Goal: Task Accomplishment & Management: Manage account settings

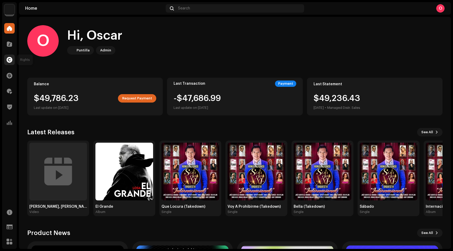
click at [10, 63] on div at bounding box center [9, 60] width 10 height 10
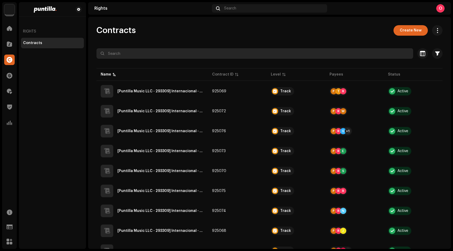
click at [143, 53] on input "text" at bounding box center [254, 53] width 317 height 10
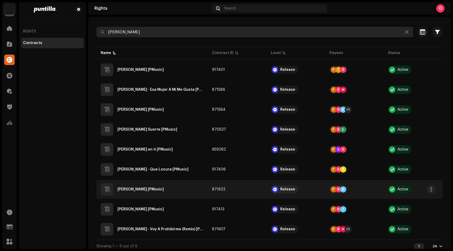
scroll to position [27, 0]
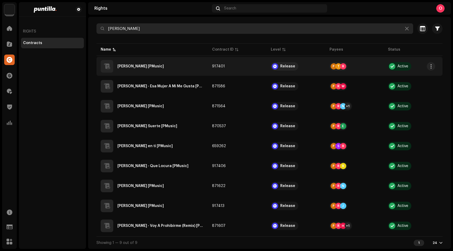
type input "[PERSON_NAME]"
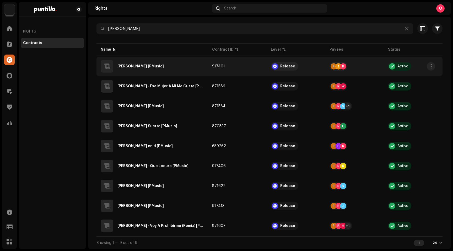
click at [133, 65] on div "[PERSON_NAME] [PMusic]" at bounding box center [140, 67] width 46 height 4
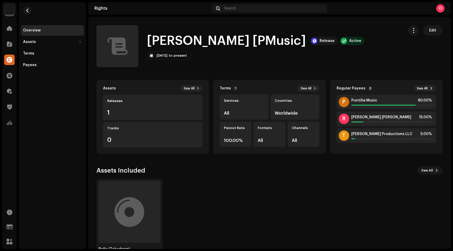
scroll to position [18, 0]
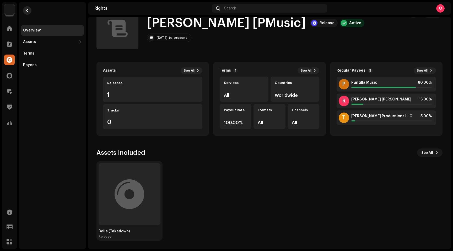
click at [30, 13] on button "button" at bounding box center [27, 10] width 8 height 8
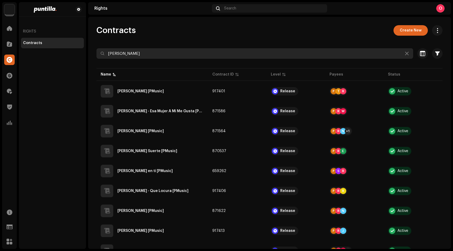
drag, startPoint x: 152, startPoint y: 56, endPoint x: 103, endPoint y: 52, distance: 49.1
click at [103, 52] on div "[PERSON_NAME]" at bounding box center [254, 53] width 317 height 10
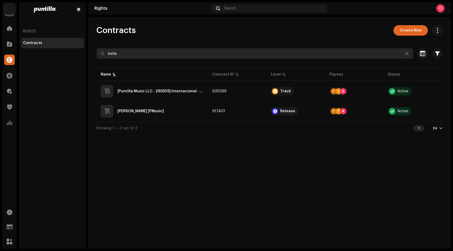
type input "bella"
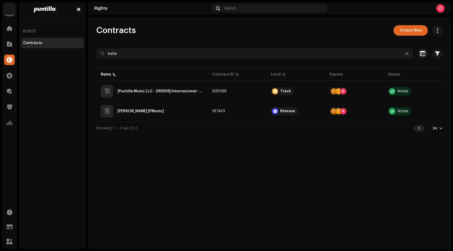
click at [302, 175] on div "Contracts Create New bella Selected 0 Select all Options Filters Contract Level…" at bounding box center [269, 133] width 363 height 232
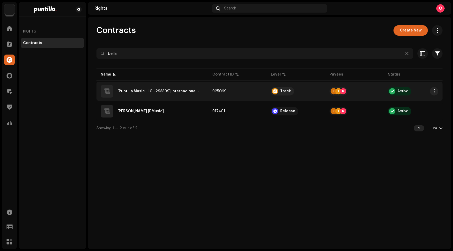
click at [145, 92] on QZEZZ2400360"] "[Puntilla Music LLC - 293309] Internacional - Bella - QZEZZ2400360" at bounding box center [160, 91] width 87 height 4
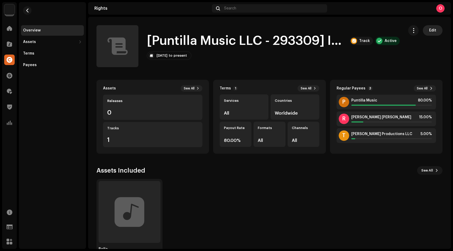
click at [429, 31] on span "Edit" at bounding box center [432, 30] width 7 height 10
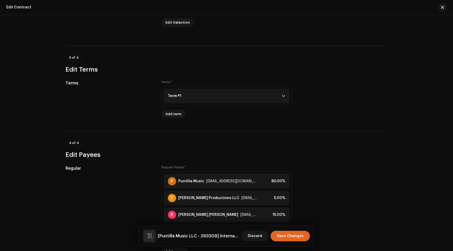
scroll to position [310, 0]
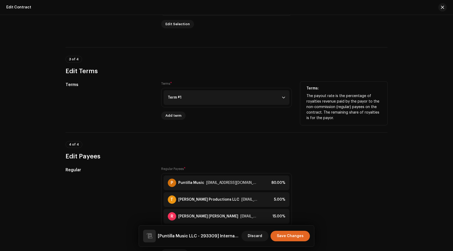
click at [210, 99] on p-accordion-header "Term #1" at bounding box center [227, 97] width 126 height 15
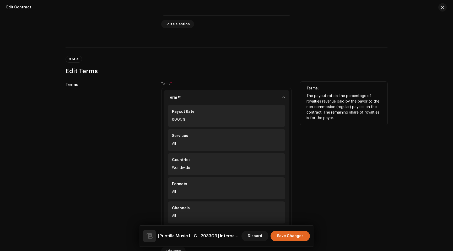
scroll to position [312, 0]
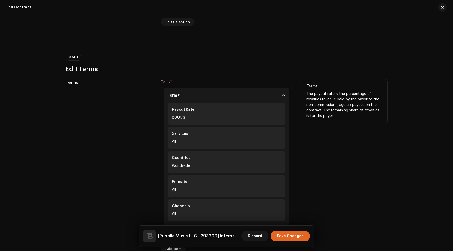
click at [341, 166] on div "Terms: The payout rate is the percentage of royalties revenue paid by the payor…" at bounding box center [343, 166] width 87 height 174
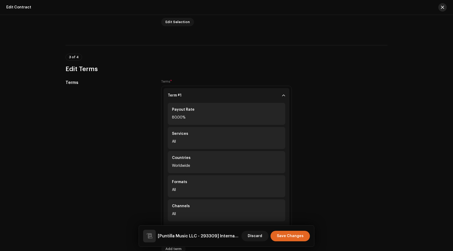
click at [442, 9] on span "button" at bounding box center [442, 7] width 3 height 4
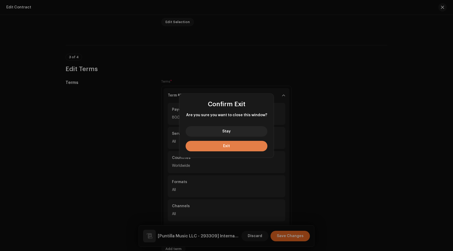
click at [226, 148] on button "Exit" at bounding box center [227, 146] width 82 height 10
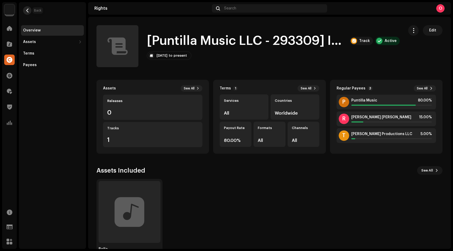
click at [27, 10] on span "button" at bounding box center [27, 10] width 4 height 4
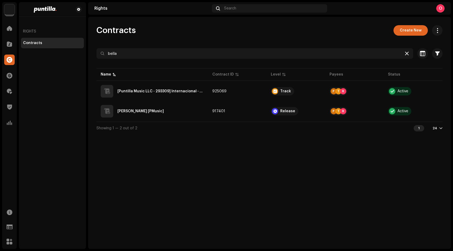
click at [406, 53] on icon at bounding box center [407, 53] width 4 height 4
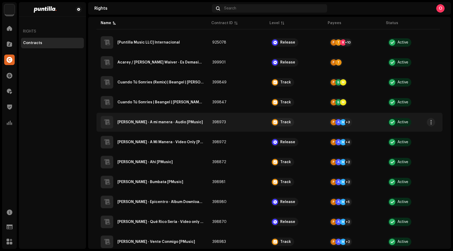
scroll to position [250, 0]
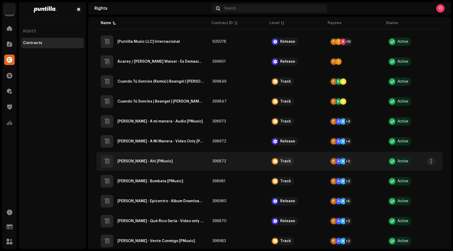
click at [127, 160] on div "[PERSON_NAME] - Ahi [PMusic]" at bounding box center [144, 161] width 55 height 4
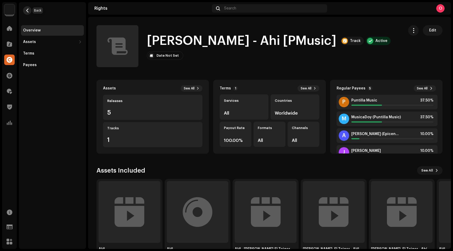
click at [27, 10] on span "button" at bounding box center [27, 10] width 4 height 4
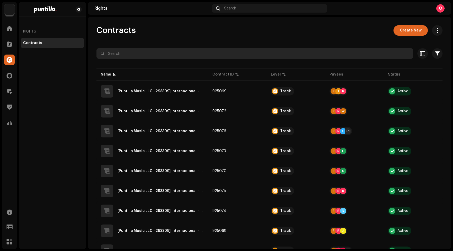
click at [171, 55] on input "text" at bounding box center [254, 53] width 317 height 10
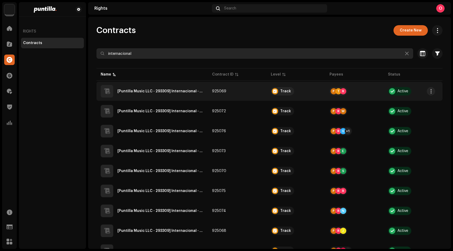
type input "internacional"
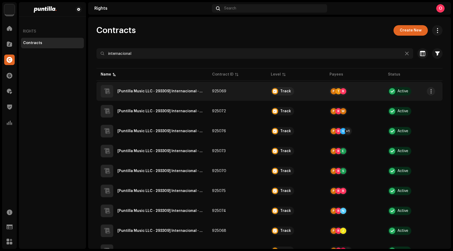
click at [144, 90] on QZEZZ2400360"] "[Puntilla Music LLC - 293309] Internacional - Bella - QZEZZ2400360" at bounding box center [160, 91] width 86 height 4
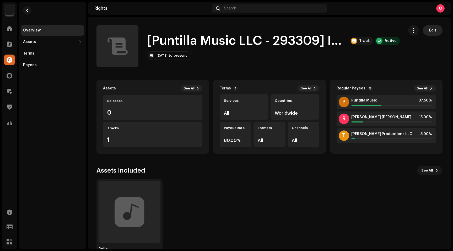
click at [429, 32] on span "Edit" at bounding box center [432, 30] width 7 height 10
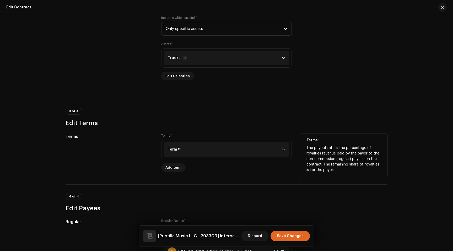
scroll to position [260, 0]
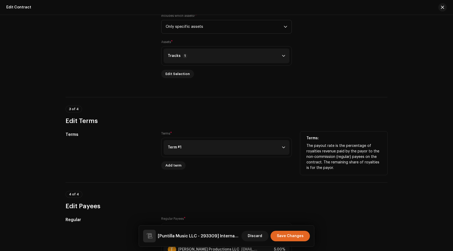
click at [212, 147] on p-accordion-header "Term #1" at bounding box center [227, 147] width 126 height 15
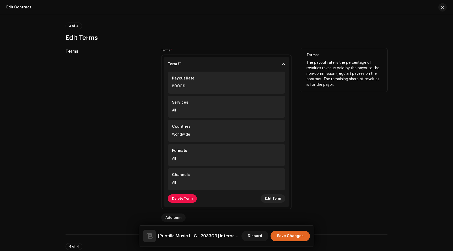
scroll to position [349, 0]
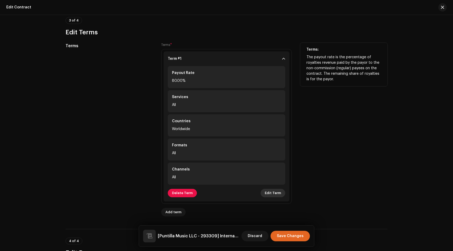
click at [273, 193] on span "Edit Term" at bounding box center [273, 193] width 16 height 10
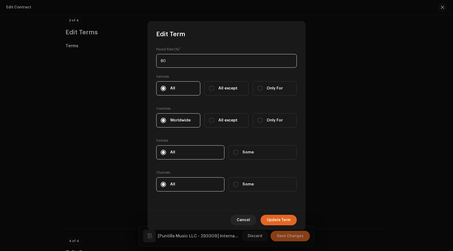
type input "8"
type input "100"
click at [284, 219] on span "Update Term" at bounding box center [279, 220] width 24 height 10
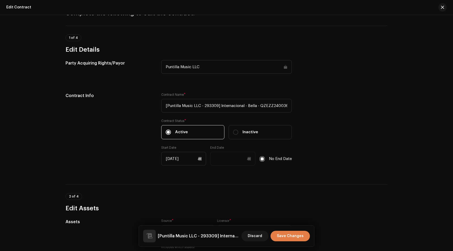
scroll to position [28, 0]
click at [296, 234] on span "Save Changes" at bounding box center [290, 236] width 27 height 10
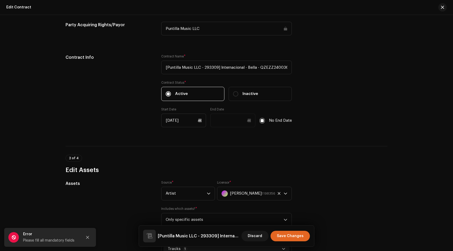
scroll to position [0, 0]
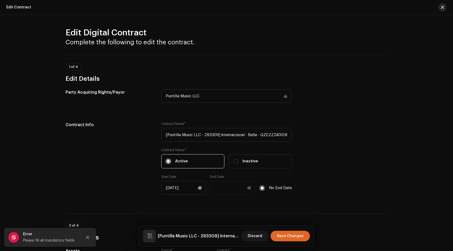
click at [441, 7] on span "button" at bounding box center [442, 7] width 3 height 4
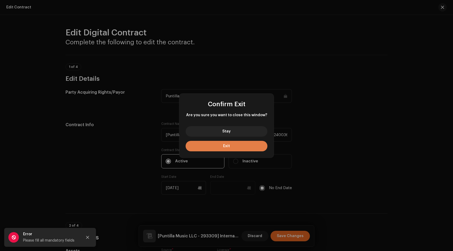
click at [227, 147] on span "Exit" at bounding box center [226, 146] width 7 height 4
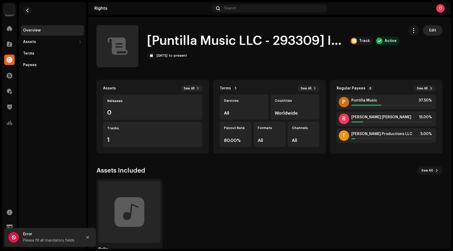
click at [429, 30] on span "Edit" at bounding box center [432, 30] width 7 height 10
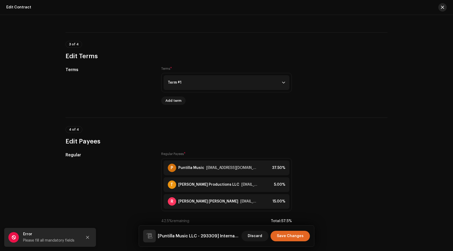
scroll to position [325, 0]
click at [442, 7] on span "button" at bounding box center [442, 7] width 3 height 4
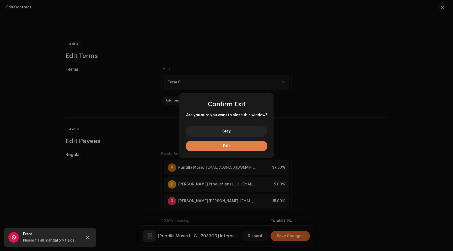
click at [232, 146] on button "Exit" at bounding box center [227, 146] width 82 height 10
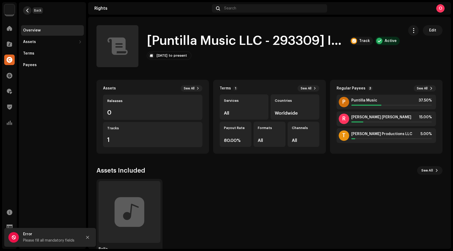
click at [29, 10] on button "button" at bounding box center [27, 10] width 8 height 8
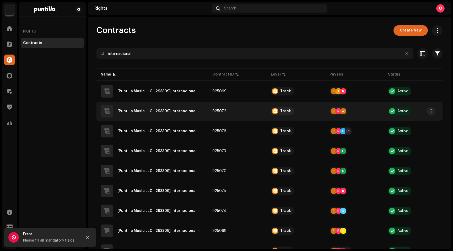
click at [167, 110] on QZEZZ2300562"] "[Puntilla Music LLC - 293309] Internacional - Esa Mujer A Mi Me Gusta - QZEZZ23…" at bounding box center [160, 111] width 87 height 4
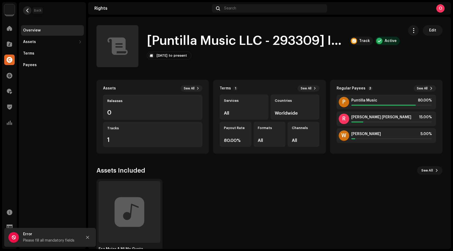
click at [30, 11] on button "button" at bounding box center [27, 10] width 8 height 8
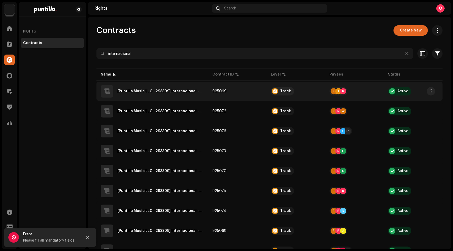
click at [174, 90] on QZEZZ2400360"] "[Puntilla Music LLC - 293309] Internacional - Bella - QZEZZ2400360" at bounding box center [160, 91] width 87 height 4
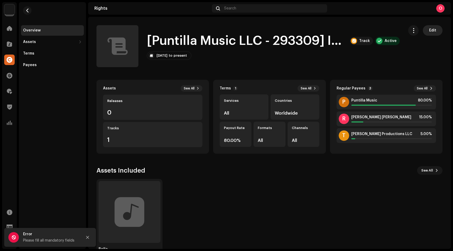
click at [433, 33] on button "Edit" at bounding box center [433, 30] width 20 height 10
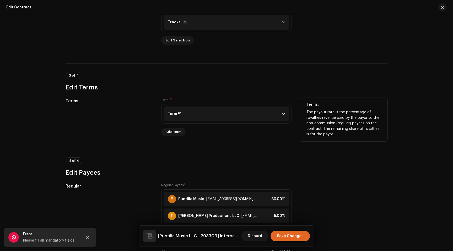
scroll to position [295, 0]
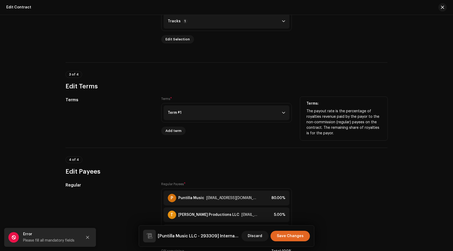
click at [181, 114] on p-accordion-header "Term #1" at bounding box center [227, 112] width 126 height 15
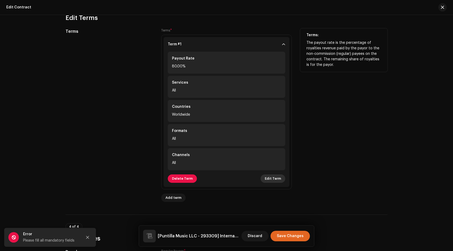
scroll to position [364, 0]
click at [276, 180] on span "Edit Term" at bounding box center [273, 178] width 16 height 10
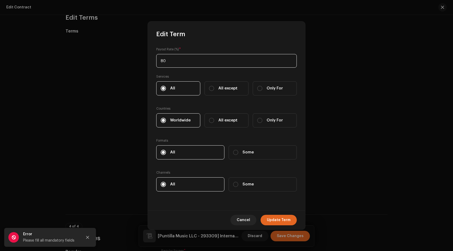
drag, startPoint x: 180, startPoint y: 63, endPoint x: 159, endPoint y: 60, distance: 21.2
click at [159, 60] on input "80" at bounding box center [226, 61] width 141 height 14
type input "100"
click at [285, 219] on span "Update Term" at bounding box center [279, 220] width 24 height 10
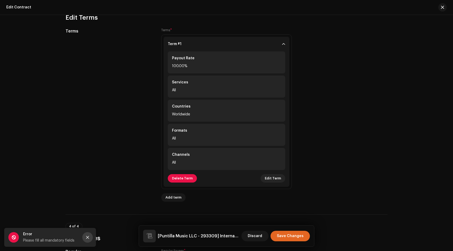
click at [88, 237] on icon "Close" at bounding box center [87, 237] width 3 height 3
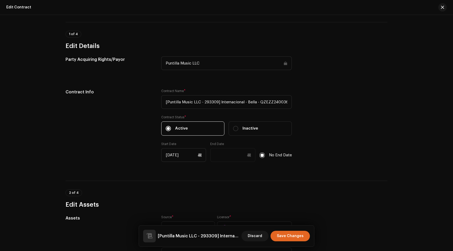
scroll to position [0, 0]
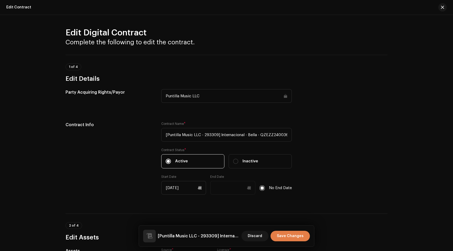
click at [300, 236] on span "Save Changes" at bounding box center [290, 236] width 27 height 10
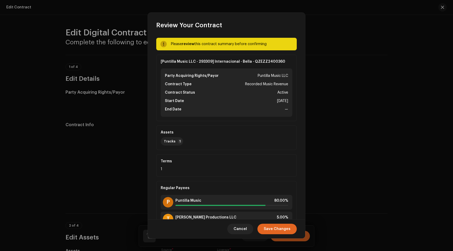
scroll to position [36, 0]
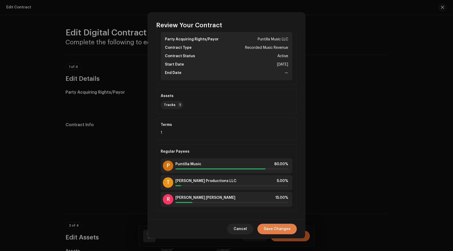
click at [280, 228] on span "Save Changes" at bounding box center [277, 229] width 27 height 10
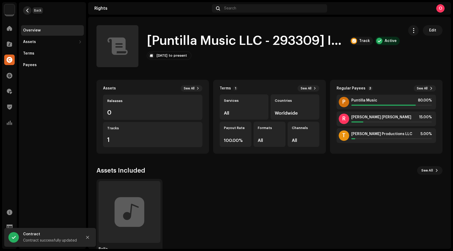
click at [29, 11] on span "button" at bounding box center [27, 10] width 4 height 4
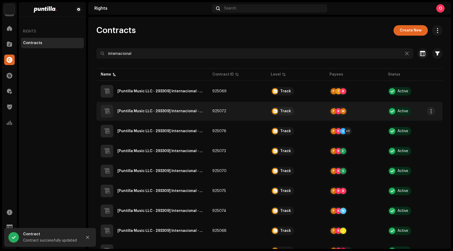
click at [172, 111] on QZEZZ2300562"] "[Puntilla Music LLC - 293309] Internacional - Esa Mujer A Mi Me Gusta - QZEZZ23…" at bounding box center [160, 111] width 87 height 4
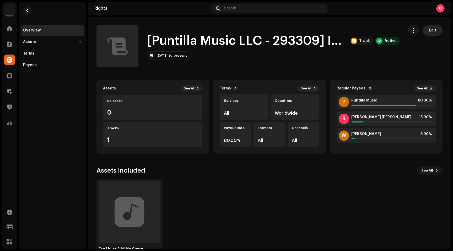
click at [431, 29] on span "Edit" at bounding box center [432, 30] width 7 height 10
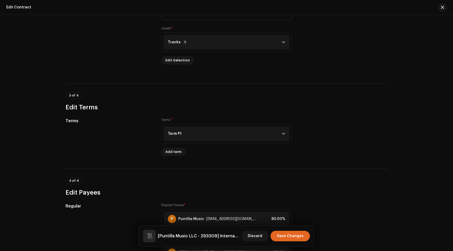
scroll to position [275, 0]
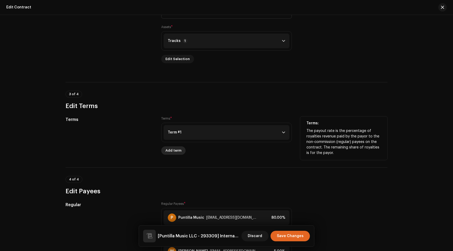
click at [175, 149] on span "Add term" at bounding box center [173, 150] width 16 height 10
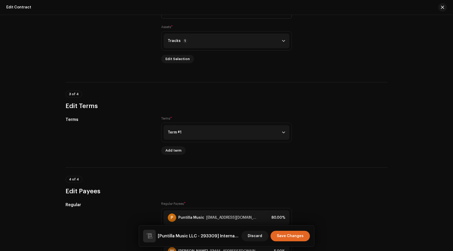
click at [379, 120] on div "Add Term Payout Rate (%) * Services All All except Only For Countries Worldwide…" at bounding box center [226, 125] width 453 height 251
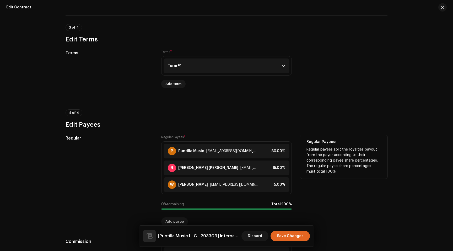
scroll to position [343, 0]
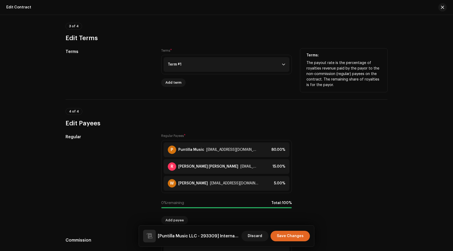
click at [176, 65] on div "Term #1" at bounding box center [175, 64] width 14 height 4
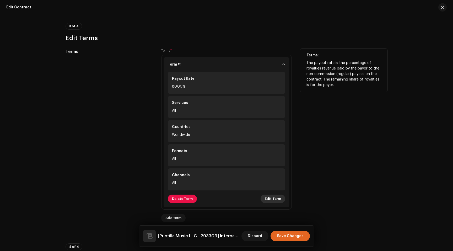
click at [278, 201] on span "Edit Term" at bounding box center [273, 199] width 16 height 10
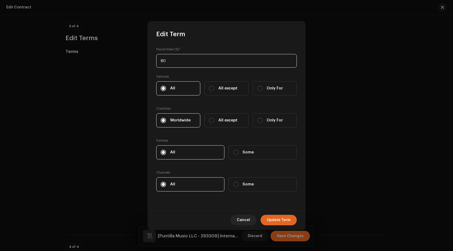
drag, startPoint x: 164, startPoint y: 61, endPoint x: 152, endPoint y: 59, distance: 11.4
click at [153, 60] on div "Payout Rate (%) * 80 Services All All except Only For Countries Worldwide All e…" at bounding box center [226, 124] width 157 height 172
type input "100"
click at [278, 221] on span "Update Term" at bounding box center [279, 220] width 24 height 10
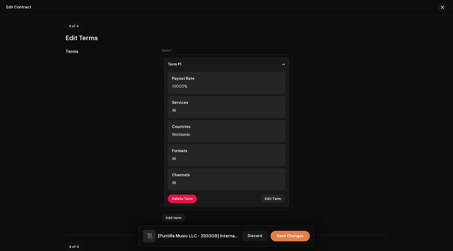
click at [290, 236] on span "Save Changes" at bounding box center [290, 236] width 27 height 10
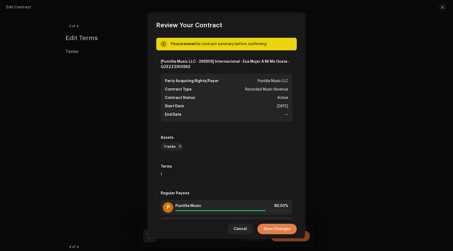
click at [277, 228] on span "Save Changes" at bounding box center [277, 229] width 27 height 10
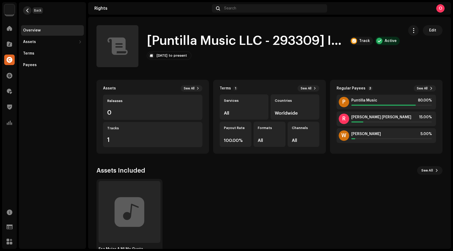
click at [29, 10] on span "button" at bounding box center [27, 10] width 4 height 4
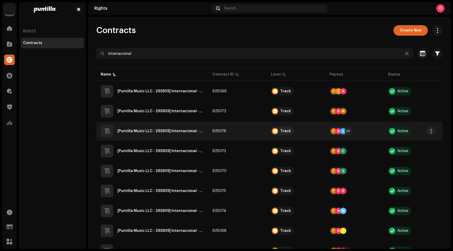
click at [167, 131] on QZEZZ2400094"] "[Puntilla Music LLC - 293309] Internacional - [PERSON_NAME] - QZEZZ2400094" at bounding box center [160, 131] width 87 height 4
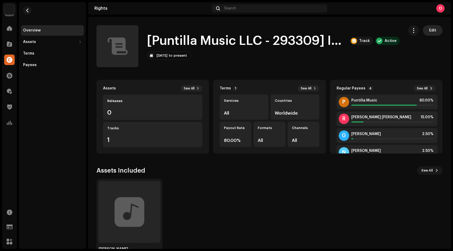
click at [431, 29] on span "Edit" at bounding box center [432, 30] width 7 height 10
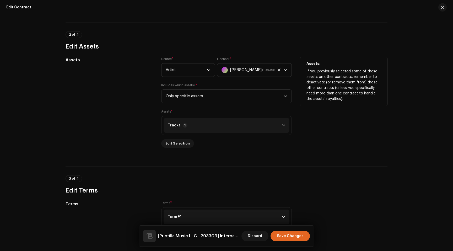
scroll to position [200, 0]
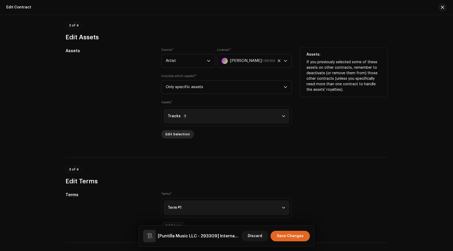
click at [178, 134] on span "Edit Selection" at bounding box center [177, 134] width 24 height 10
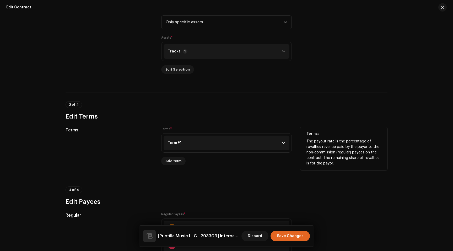
scroll to position [268, 0]
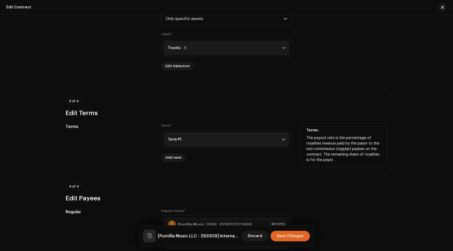
click at [206, 139] on p-accordion-header "Term #1" at bounding box center [227, 139] width 126 height 15
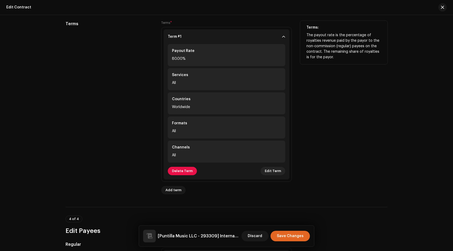
scroll to position [372, 0]
click at [275, 172] on span "Edit Term" at bounding box center [273, 170] width 16 height 10
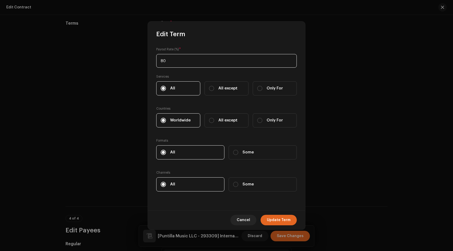
drag, startPoint x: 173, startPoint y: 60, endPoint x: 159, endPoint y: 59, distance: 13.4
click at [159, 59] on input "80" at bounding box center [226, 61] width 141 height 14
type input "100"
click at [286, 219] on span "Update Term" at bounding box center [279, 220] width 24 height 10
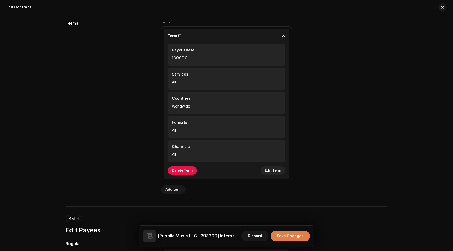
click at [295, 236] on span "Save Changes" at bounding box center [290, 236] width 27 height 10
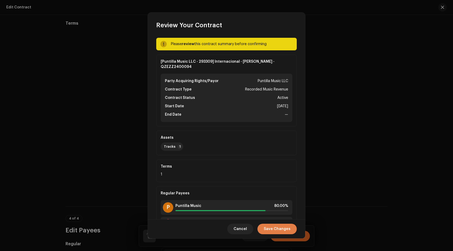
click at [284, 229] on span "Save Changes" at bounding box center [277, 229] width 27 height 10
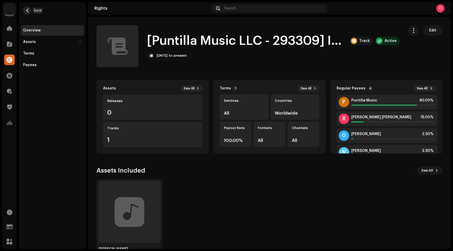
click at [27, 10] on span "button" at bounding box center [27, 10] width 4 height 4
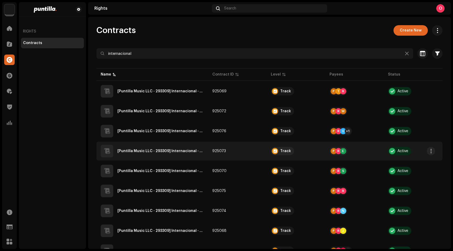
click at [161, 150] on QZEZZ2400177"] "[Puntilla Music LLC - 293309] Internacional - Mala Suerte - QZEZZ2400177" at bounding box center [160, 151] width 87 height 4
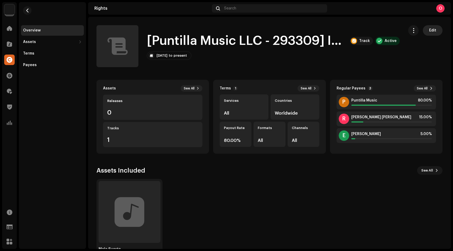
click at [429, 33] on span "Edit" at bounding box center [432, 30] width 7 height 10
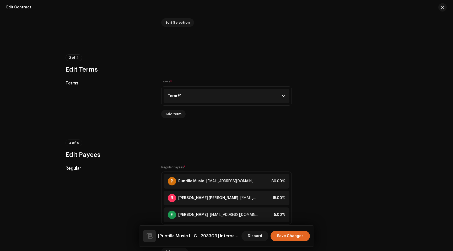
scroll to position [315, 0]
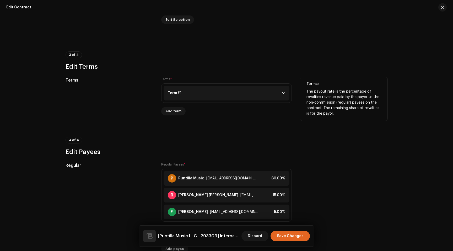
click at [208, 96] on p-accordion-header "Term #1" at bounding box center [227, 93] width 126 height 15
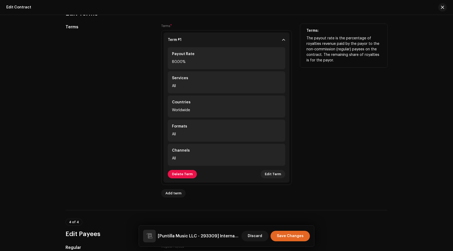
scroll to position [371, 0]
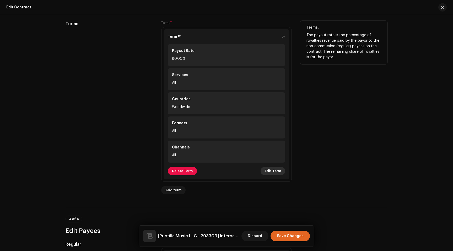
click at [273, 171] on span "Edit Term" at bounding box center [273, 171] width 16 height 10
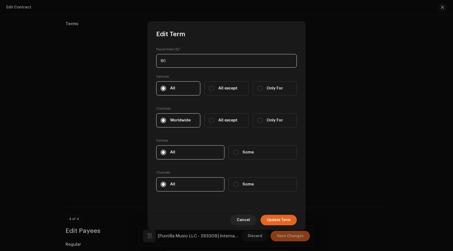
drag, startPoint x: 163, startPoint y: 61, endPoint x: 157, endPoint y: 60, distance: 6.1
click at [157, 60] on input "80" at bounding box center [226, 61] width 141 height 14
type input "100"
click at [283, 220] on span "Update Term" at bounding box center [279, 220] width 24 height 10
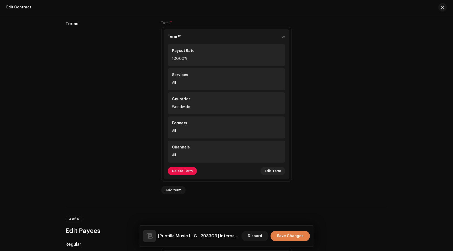
click at [297, 237] on span "Save Changes" at bounding box center [290, 236] width 27 height 10
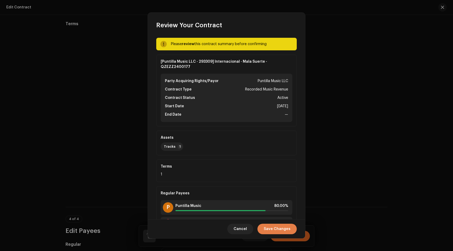
click at [283, 230] on span "Save Changes" at bounding box center [277, 229] width 27 height 10
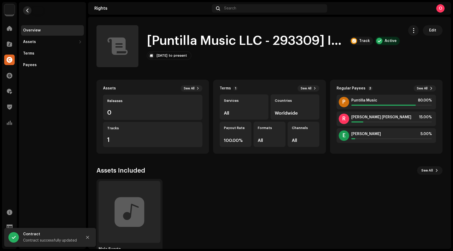
click at [26, 9] on span "button" at bounding box center [27, 10] width 4 height 4
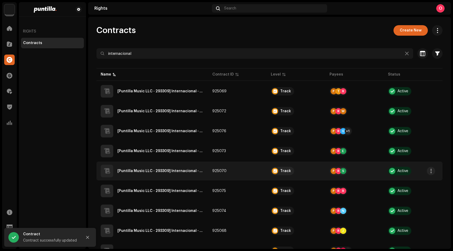
click at [159, 169] on QZEZZ2300354"] "[Puntilla Music LLC - 293309] Internacional - Naufragar en Ti - QZEZZ2300354" at bounding box center [160, 171] width 87 height 4
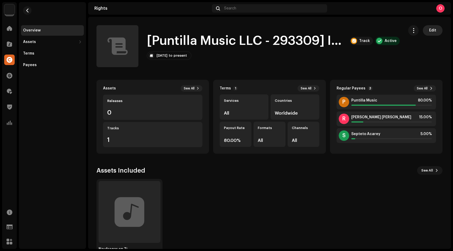
click at [433, 31] on button "Edit" at bounding box center [433, 30] width 20 height 10
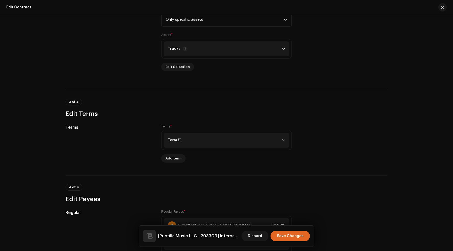
scroll to position [271, 0]
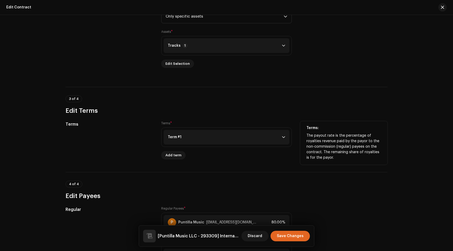
click at [175, 138] on div "Term #1" at bounding box center [175, 137] width 14 height 4
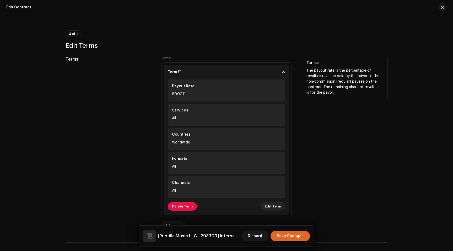
scroll to position [346, 0]
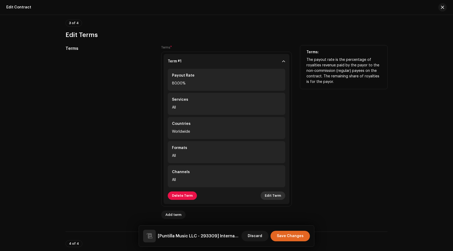
click at [277, 197] on span "Edit Term" at bounding box center [273, 195] width 16 height 10
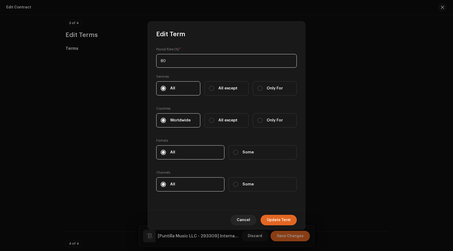
drag, startPoint x: 174, startPoint y: 63, endPoint x: 155, endPoint y: 60, distance: 18.8
click at [155, 60] on div "Payout Rate (%) * 80 Services All All except Only For Countries Worldwide All e…" at bounding box center [226, 124] width 157 height 172
type input "100"
click at [278, 223] on span "Update Term" at bounding box center [279, 220] width 24 height 10
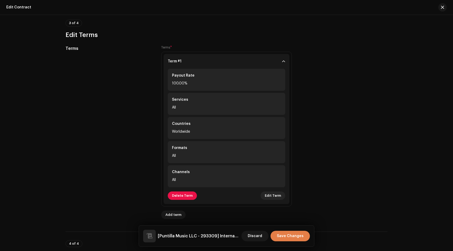
click at [297, 238] on span "Save Changes" at bounding box center [290, 236] width 27 height 10
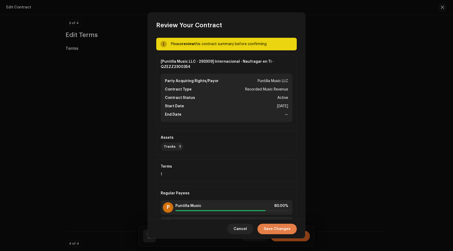
click at [280, 228] on span "Save Changes" at bounding box center [277, 229] width 27 height 10
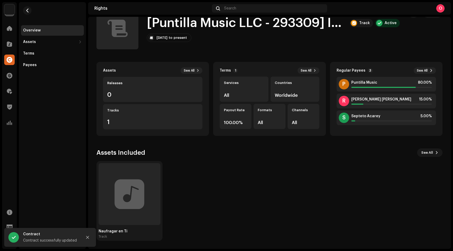
scroll to position [15, 0]
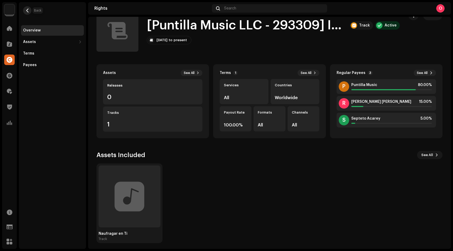
click at [29, 10] on button "button" at bounding box center [27, 10] width 8 height 8
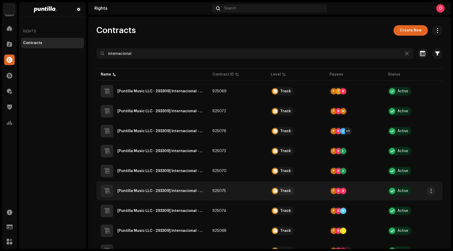
click at [168, 191] on QZEZZ2400361"] "[Puntilla Music LLC - 293309] Internacional - Que Locura - QZEZZ2400361" at bounding box center [160, 191] width 87 height 4
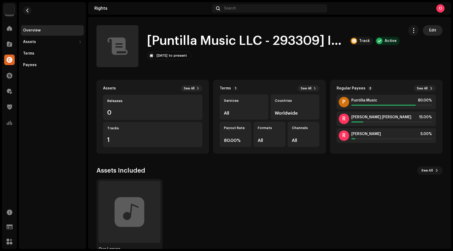
click at [429, 29] on span "Edit" at bounding box center [432, 30] width 7 height 10
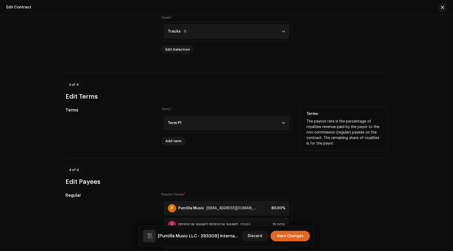
scroll to position [288, 0]
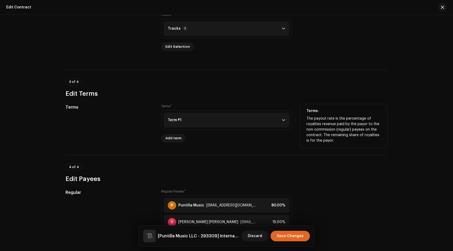
click at [205, 124] on p-accordion-header "Term #1" at bounding box center [227, 120] width 126 height 15
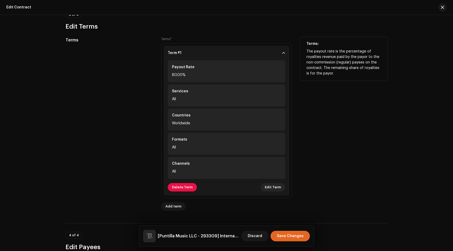
scroll to position [357, 0]
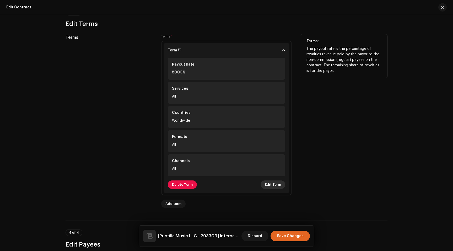
click at [274, 188] on span "Edit Term" at bounding box center [273, 184] width 16 height 10
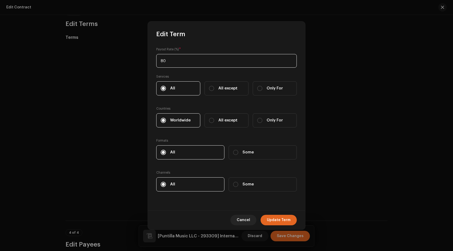
drag, startPoint x: 174, startPoint y: 61, endPoint x: 153, endPoint y: 58, distance: 20.9
click at [153, 58] on div "Payout Rate (%) * 80 Services All All except Only For Countries Worldwide All e…" at bounding box center [226, 124] width 157 height 172
type input "100"
click at [281, 222] on span "Update Term" at bounding box center [279, 220] width 24 height 10
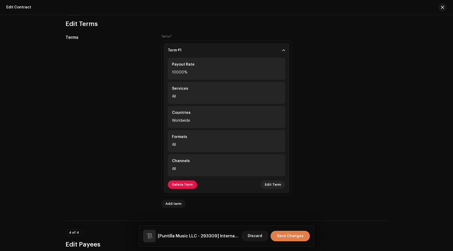
click at [291, 237] on span "Save Changes" at bounding box center [290, 236] width 27 height 10
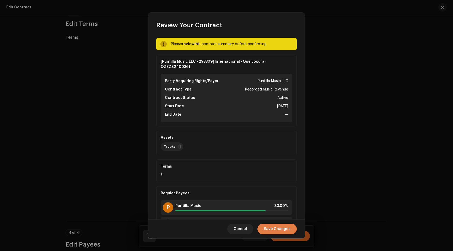
click at [278, 230] on span "Save Changes" at bounding box center [277, 229] width 27 height 10
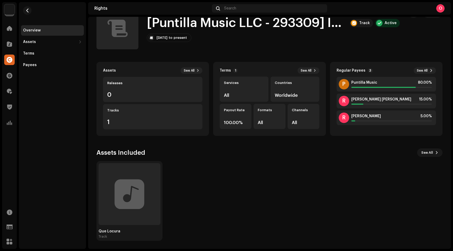
scroll to position [16, 0]
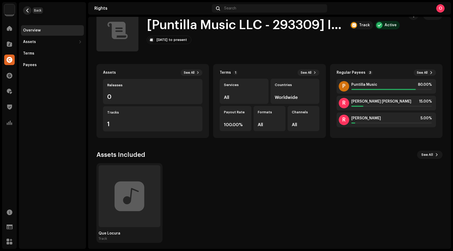
click at [28, 11] on span "button" at bounding box center [27, 10] width 4 height 4
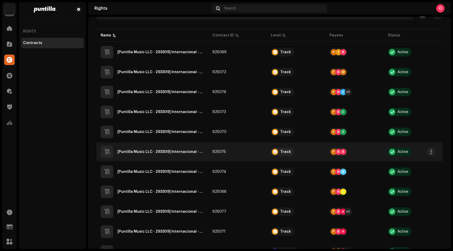
scroll to position [44, 0]
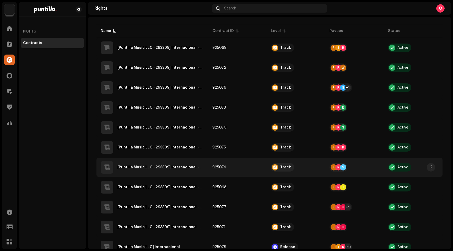
click at [139, 168] on QZEZZ2300044"] "[Puntilla Music LLC - 293309] Internacional - Romántica - QZEZZ2300044" at bounding box center [160, 167] width 87 height 4
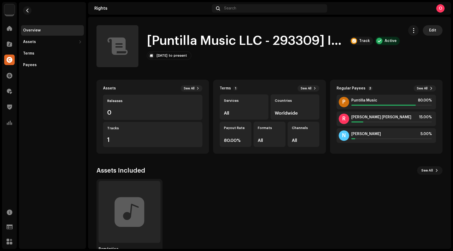
click at [429, 32] on span "Edit" at bounding box center [432, 30] width 7 height 10
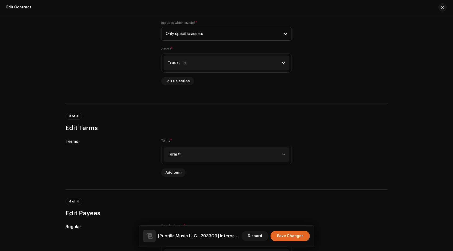
scroll to position [255, 0]
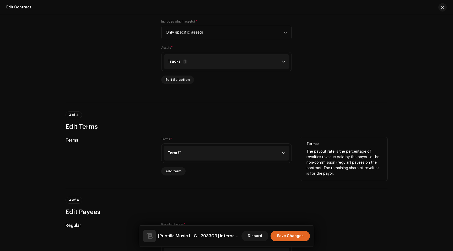
click at [211, 154] on p-accordion-header "Term #1" at bounding box center [227, 153] width 126 height 15
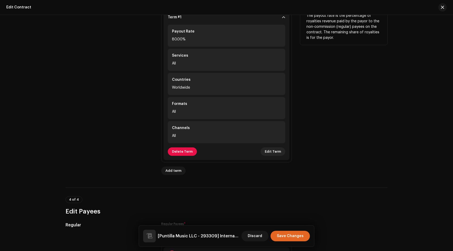
scroll to position [392, 0]
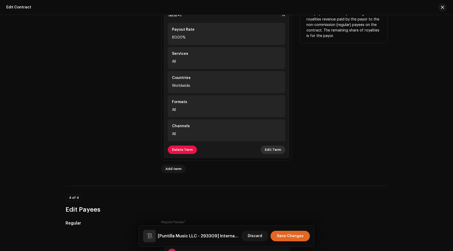
click at [276, 152] on span "Edit Term" at bounding box center [273, 149] width 16 height 10
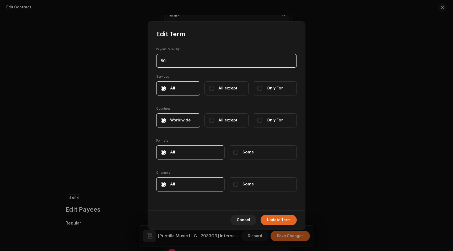
drag, startPoint x: 185, startPoint y: 62, endPoint x: 159, endPoint y: 59, distance: 26.0
click at [159, 59] on input "80" at bounding box center [226, 61] width 141 height 14
type input "100"
click at [282, 218] on span "Update Term" at bounding box center [279, 220] width 24 height 10
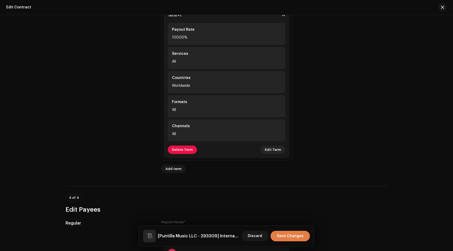
click at [298, 237] on span "Save Changes" at bounding box center [290, 236] width 27 height 10
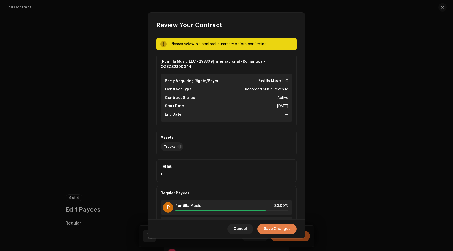
click at [285, 230] on span "Save Changes" at bounding box center [277, 229] width 27 height 10
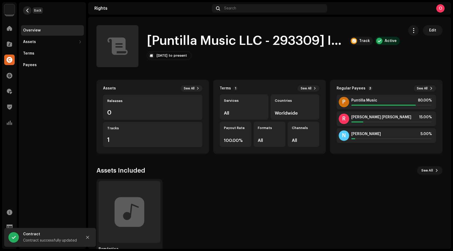
click at [29, 10] on span "button" at bounding box center [27, 10] width 4 height 4
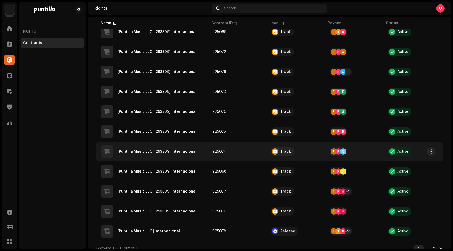
scroll to position [61, 0]
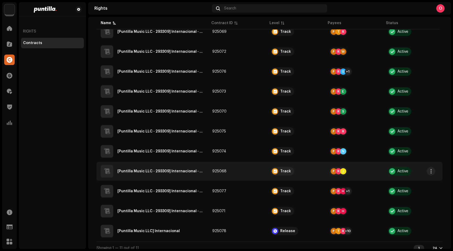
click at [144, 172] on QZEZZ2400359"] "[Puntilla Music LLC - 293309] Internacional - Sábado - QZEZZ2400359" at bounding box center [160, 171] width 87 height 4
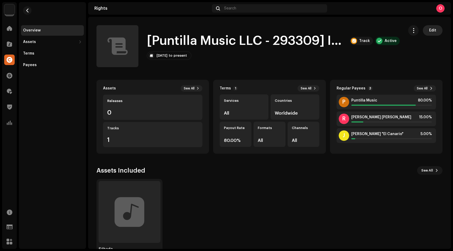
click at [433, 31] on button "Edit" at bounding box center [433, 30] width 20 height 10
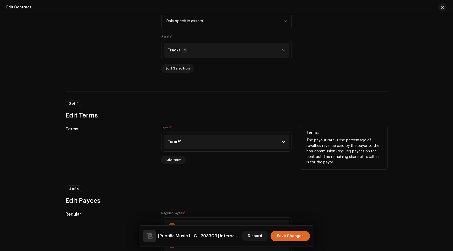
scroll to position [268, 0]
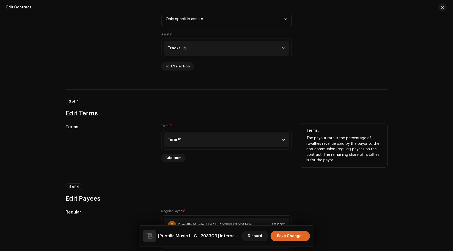
click at [193, 141] on p-accordion-header "Term #1" at bounding box center [227, 139] width 126 height 15
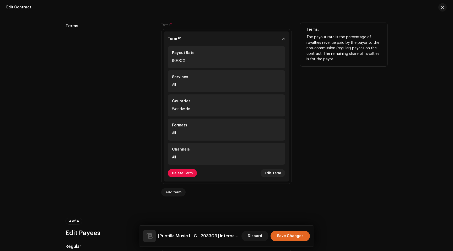
scroll to position [372, 0]
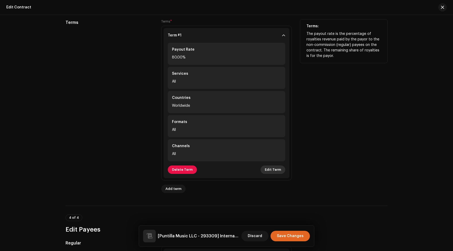
click at [273, 168] on span "Edit Term" at bounding box center [273, 169] width 16 height 10
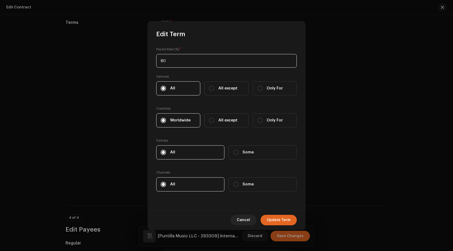
drag, startPoint x: 167, startPoint y: 60, endPoint x: 160, endPoint y: 59, distance: 6.9
click at [161, 59] on input "80" at bounding box center [226, 61] width 141 height 14
type input "8"
type input "100"
click at [285, 218] on span "Update Term" at bounding box center [279, 220] width 24 height 10
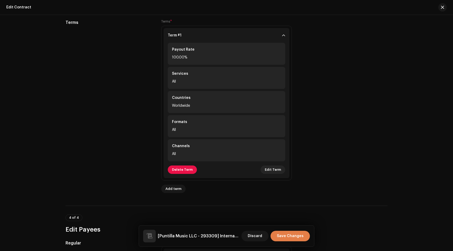
click at [294, 235] on span "Save Changes" at bounding box center [290, 236] width 27 height 10
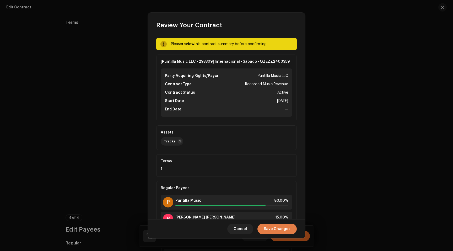
click at [284, 231] on span "Save Changes" at bounding box center [277, 229] width 27 height 10
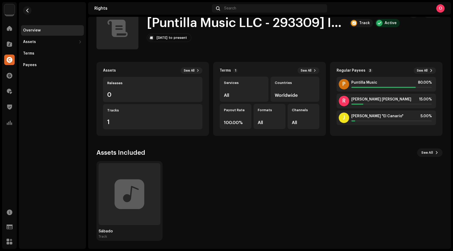
scroll to position [17, 0]
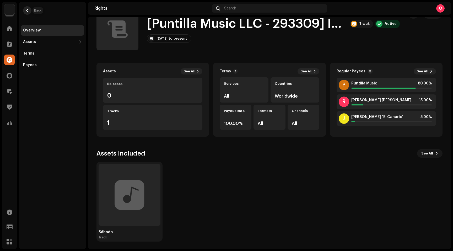
click at [25, 10] on button "button" at bounding box center [27, 10] width 8 height 8
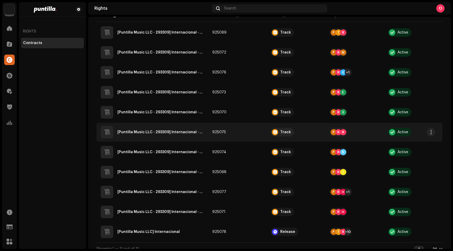
scroll to position [66, 0]
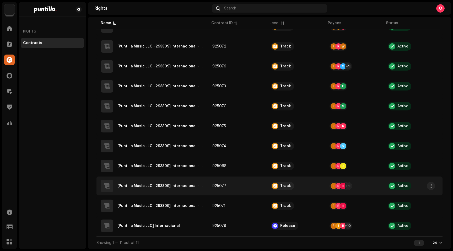
click at [139, 186] on QZEZZ2200405"] "[Puntilla Music LLC - 293309] Internacional - Voy A Prohibirme - QZEZZ2200405" at bounding box center [160, 186] width 87 height 4
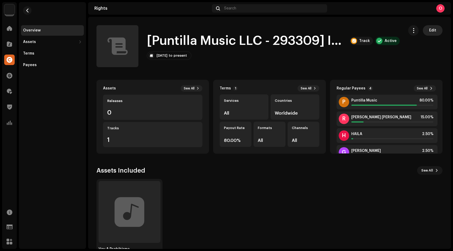
click at [430, 31] on span "Edit" at bounding box center [432, 30] width 7 height 10
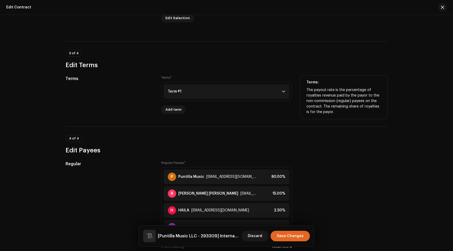
scroll to position [318, 0]
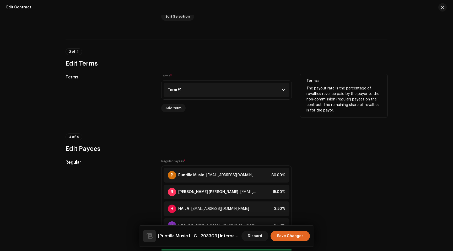
click at [192, 90] on p-accordion-header "Term #1" at bounding box center [227, 90] width 126 height 15
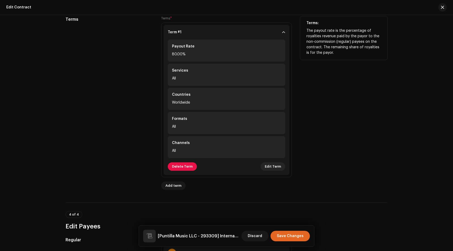
scroll to position [378, 0]
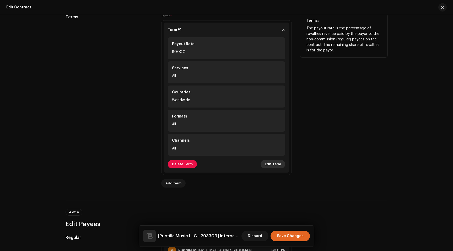
click at [271, 165] on span "Edit Term" at bounding box center [273, 164] width 16 height 10
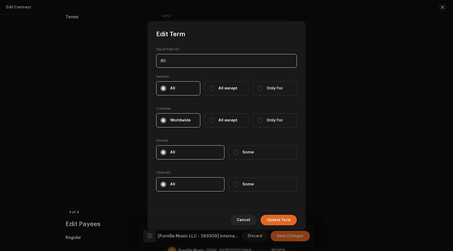
click at [152, 61] on div "Payout Rate (%) * 80 Services All All except Only For Countries Worldwide All e…" at bounding box center [226, 124] width 157 height 172
type input "100"
click at [287, 222] on span "Update Term" at bounding box center [279, 220] width 24 height 10
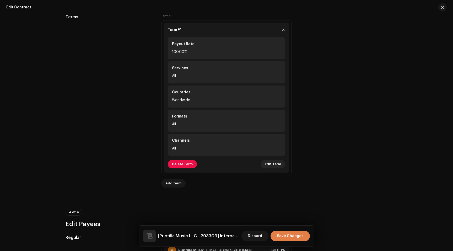
click at [295, 235] on span "Save Changes" at bounding box center [290, 236] width 27 height 10
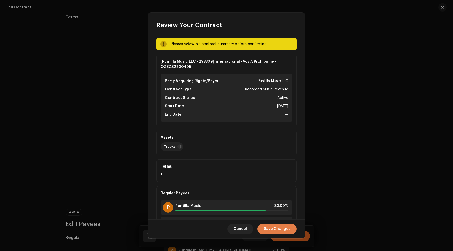
click at [279, 226] on span "Save Changes" at bounding box center [277, 229] width 27 height 10
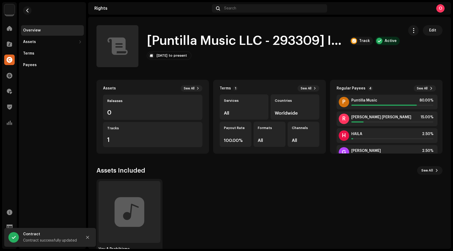
click at [327, 182] on div "Voy A Prohibirme Track" at bounding box center [268, 219] width 346 height 80
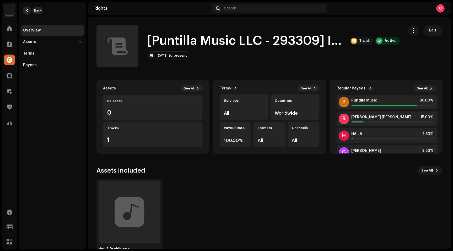
click at [28, 11] on span "button" at bounding box center [27, 10] width 4 height 4
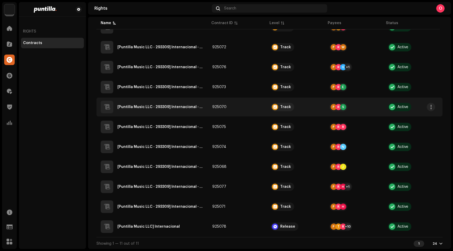
scroll to position [66, 0]
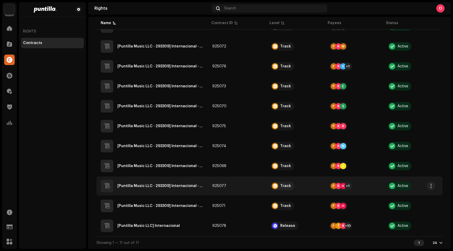
click at [145, 185] on QZEZZ2200405"] "[Puntilla Music LLC - 293309] Internacional - Voy A Prohibirme - QZEZZ2200405" at bounding box center [160, 186] width 87 height 4
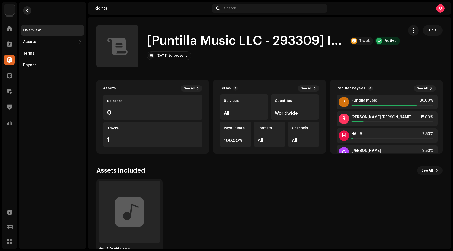
click at [29, 12] on button "button" at bounding box center [27, 10] width 8 height 8
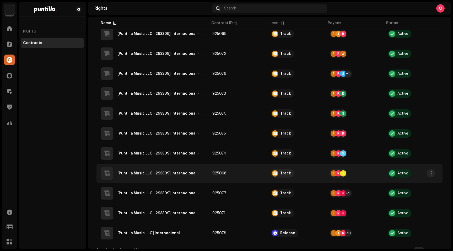
scroll to position [66, 0]
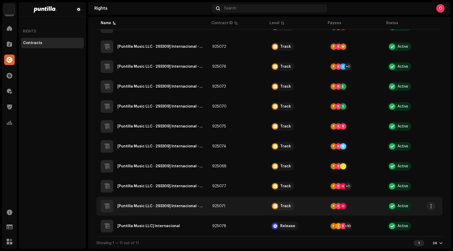
click at [145, 206] on QZEZZ2400362"] "[Puntilla Music LLC - 293309] Internacional - Voy A Prohibirme - QZEZZ2400362" at bounding box center [160, 206] width 87 height 4
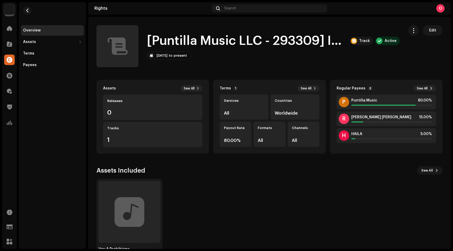
click at [432, 30] on span "Edit" at bounding box center [432, 30] width 7 height 10
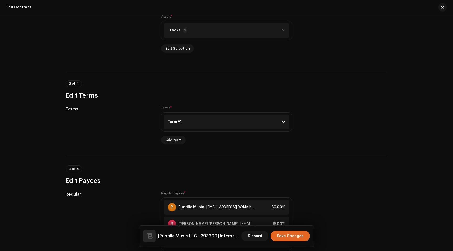
scroll to position [287, 0]
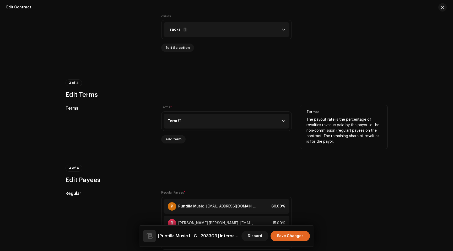
click at [225, 125] on p-accordion-header "Term #1" at bounding box center [227, 121] width 126 height 15
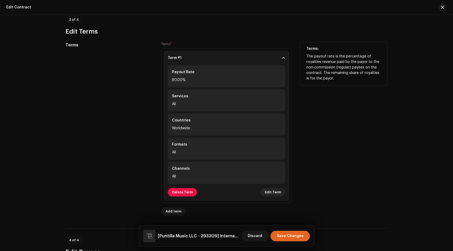
scroll to position [355, 0]
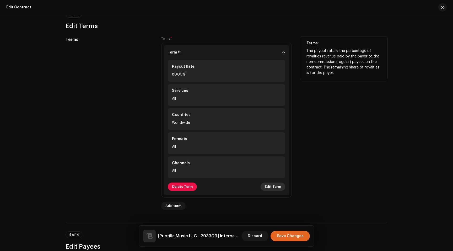
click at [272, 188] on span "Edit Term" at bounding box center [273, 186] width 16 height 10
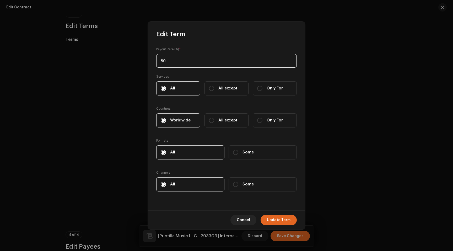
drag, startPoint x: 176, startPoint y: 61, endPoint x: 149, endPoint y: 58, distance: 26.9
click at [149, 58] on div "Payout Rate (%) * 80 Services All All except Only For Countries Worldwide All e…" at bounding box center [226, 124] width 157 height 172
type input "100"
click at [285, 221] on span "Update Term" at bounding box center [279, 220] width 24 height 10
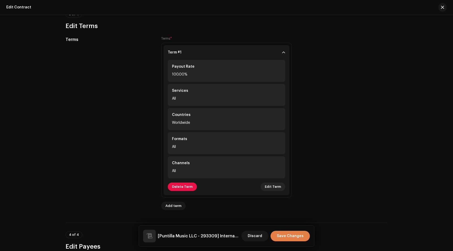
click at [294, 239] on span "Save Changes" at bounding box center [290, 236] width 27 height 10
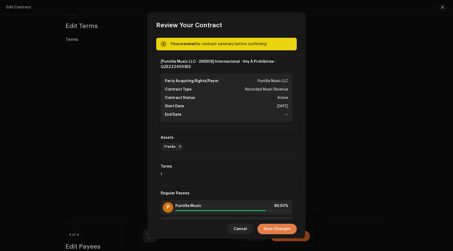
click at [281, 231] on span "Save Changes" at bounding box center [277, 229] width 27 height 10
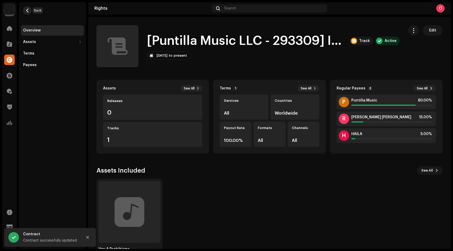
click at [29, 11] on span "button" at bounding box center [27, 10] width 4 height 4
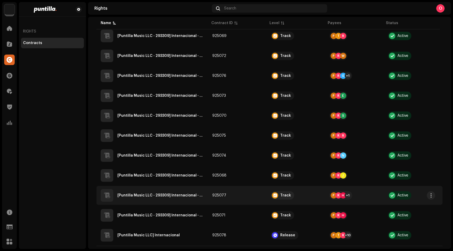
scroll to position [66, 0]
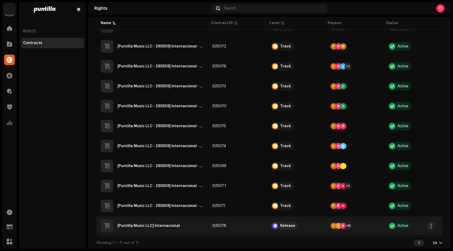
click at [161, 227] on Internacional"] "[Puntilla Music LLC] Internacional" at bounding box center [148, 226] width 62 height 4
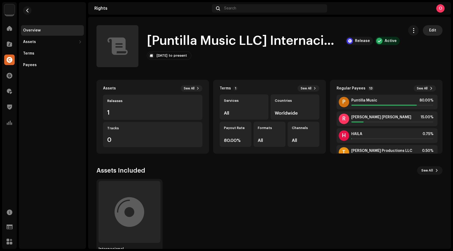
click at [431, 28] on span "Edit" at bounding box center [432, 30] width 7 height 10
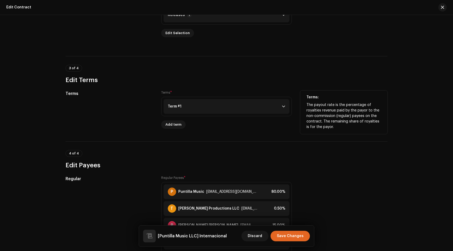
scroll to position [304, 0]
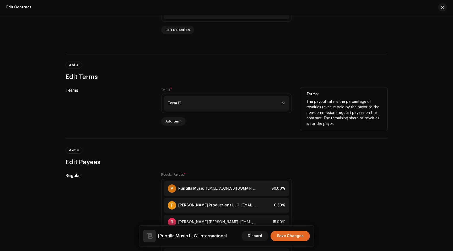
click at [232, 105] on p-accordion-header "Term #1" at bounding box center [227, 103] width 126 height 15
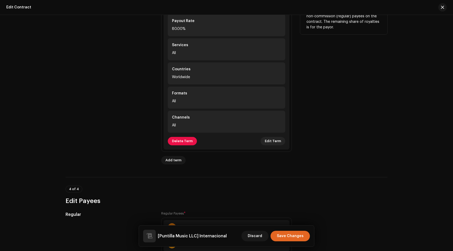
scroll to position [401, 0]
click at [274, 142] on span "Edit Term" at bounding box center [273, 141] width 16 height 10
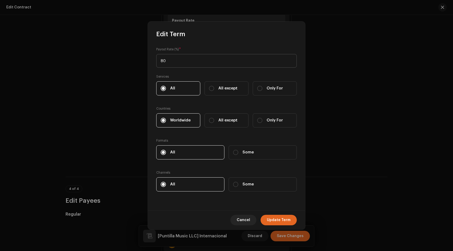
drag, startPoint x: 177, startPoint y: 60, endPoint x: 157, endPoint y: 58, distance: 19.8
click at [157, 58] on input "80" at bounding box center [226, 61] width 141 height 14
type input "100"
click at [283, 218] on span "Update Term" at bounding box center [279, 220] width 24 height 10
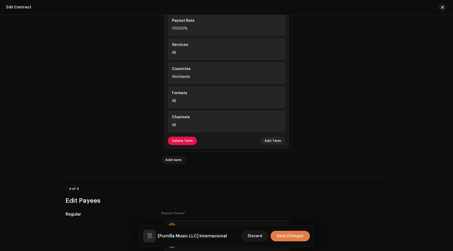
click at [296, 236] on span "Save Changes" at bounding box center [290, 236] width 27 height 10
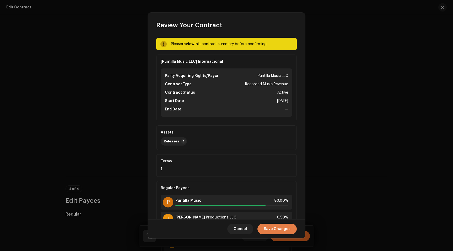
click at [277, 228] on span "Save Changes" at bounding box center [277, 229] width 27 height 10
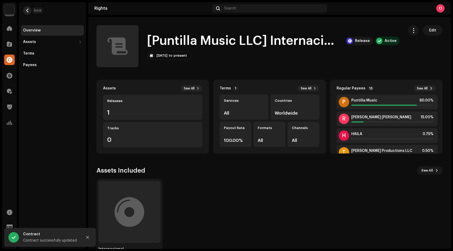
click at [25, 9] on button "button" at bounding box center [27, 10] width 8 height 8
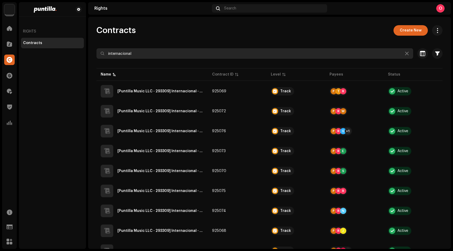
scroll to position [1, 0]
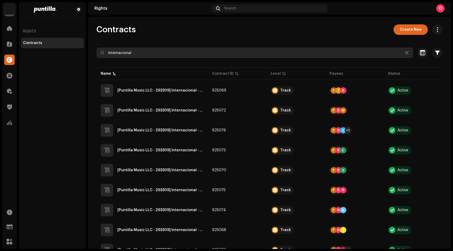
drag, startPoint x: 151, startPoint y: 54, endPoint x: 88, endPoint y: 50, distance: 63.3
click at [88, 50] on div "Puntilla Music LLC Home Catalog Rights Finance Royalties Trust & Safety Analyti…" at bounding box center [226, 125] width 453 height 251
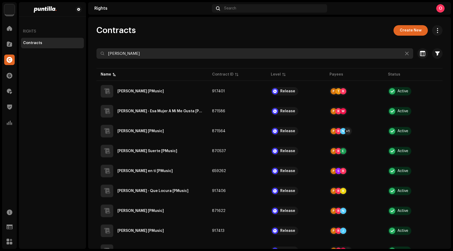
type input "[PERSON_NAME]"
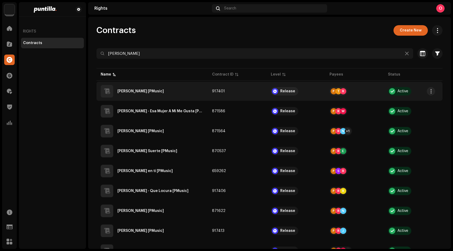
click at [132, 90] on div "[PERSON_NAME] [PMusic]" at bounding box center [140, 91] width 46 height 4
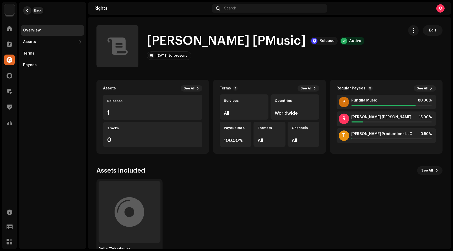
click at [29, 9] on span "button" at bounding box center [27, 10] width 4 height 4
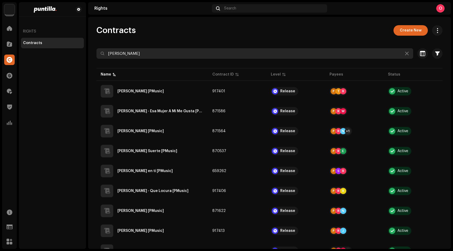
drag, startPoint x: 143, startPoint y: 54, endPoint x: 102, endPoint y: 51, distance: 41.0
click at [102, 51] on input "[PERSON_NAME]" at bounding box center [254, 53] width 317 height 10
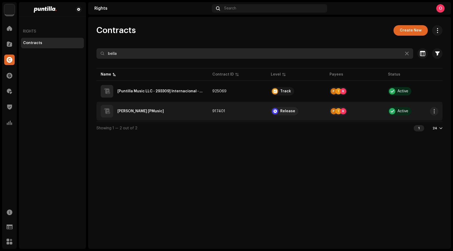
type input "bella"
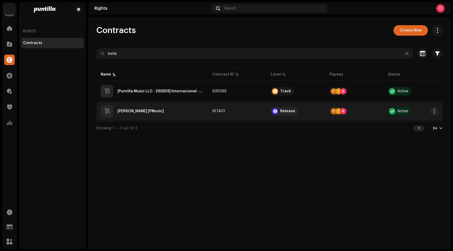
click at [144, 112] on div "[PERSON_NAME] [PMusic]" at bounding box center [140, 111] width 46 height 4
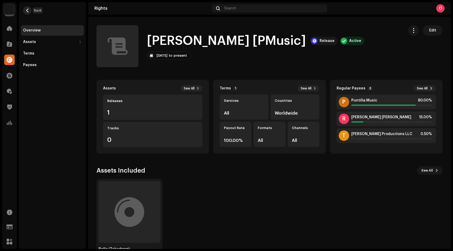
click at [27, 8] on span "button" at bounding box center [27, 10] width 4 height 4
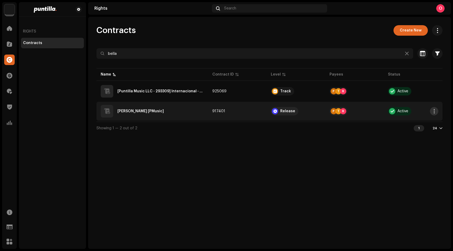
click at [435, 110] on span "button" at bounding box center [434, 111] width 4 height 4
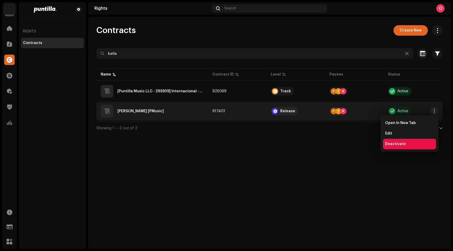
click at [401, 143] on span "Deactivate" at bounding box center [395, 144] width 21 height 4
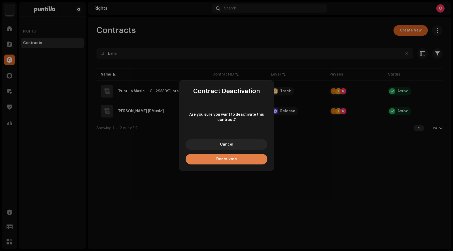
click at [233, 158] on span "Deactivate" at bounding box center [226, 159] width 21 height 4
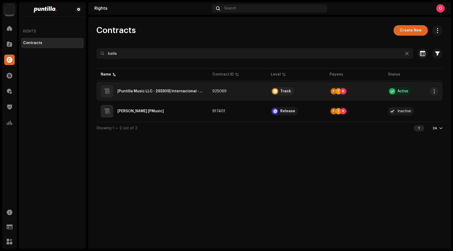
click at [148, 90] on QZEZZ2400360"] "[Puntilla Music LLC - 293309] Internacional - Bella - QZEZZ2400360" at bounding box center [160, 91] width 87 height 4
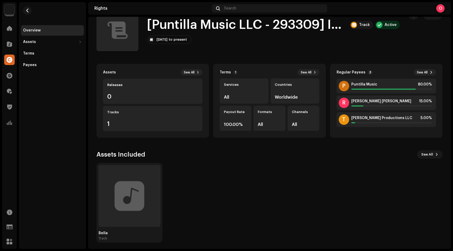
scroll to position [18, 0]
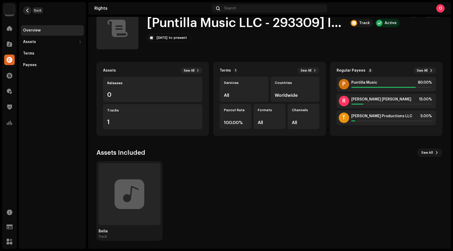
click at [28, 10] on span "button" at bounding box center [27, 10] width 4 height 4
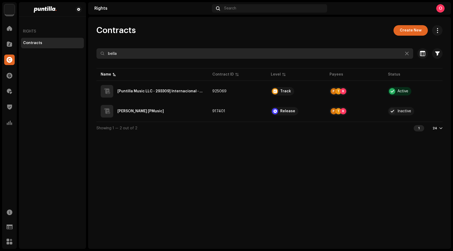
drag, startPoint x: 135, startPoint y: 55, endPoint x: 107, endPoint y: 53, distance: 28.1
click at [107, 53] on input "bella" at bounding box center [254, 53] width 317 height 10
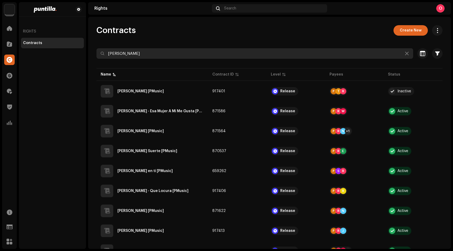
drag, startPoint x: 135, startPoint y: 54, endPoint x: 87, endPoint y: 47, distance: 47.9
click at [87, 47] on div "Puntilla Music LLC Home Catalog Rights Finance Royalties Trust & Safety Analyti…" at bounding box center [226, 125] width 453 height 251
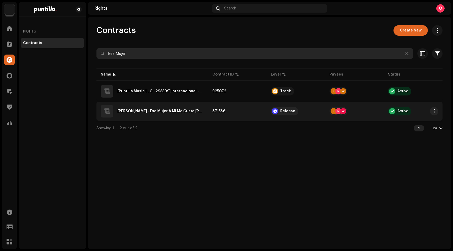
type input "Esa Mujer"
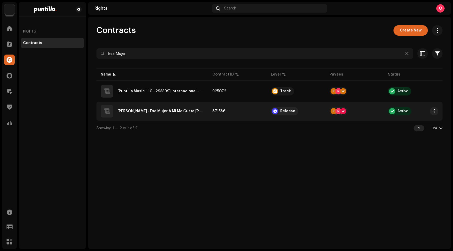
click at [167, 114] on div "[PERSON_NAME] - Esa Mujer A Mi Me Gusta [PMusic]" at bounding box center [152, 111] width 103 height 13
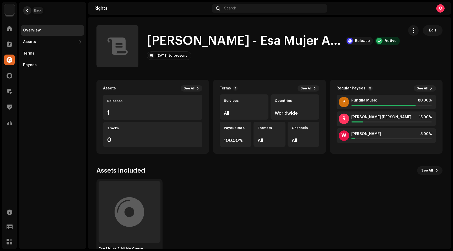
click at [26, 11] on span "button" at bounding box center [27, 10] width 4 height 4
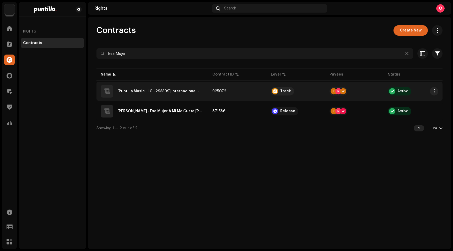
click at [175, 90] on QZEZZ2300562"] "[Puntilla Music LLC - 293309] Internacional - Esa Mujer A Mi Me Gusta - QZEZZ23…" at bounding box center [160, 91] width 87 height 4
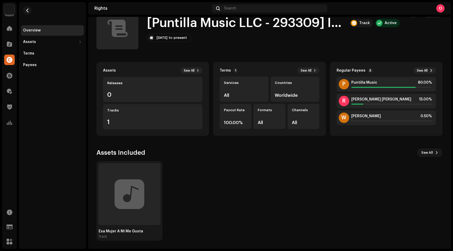
scroll to position [16, 0]
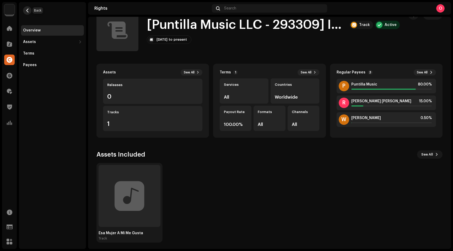
click at [29, 10] on span "button" at bounding box center [27, 10] width 4 height 4
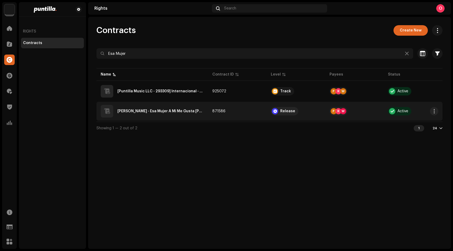
click at [170, 111] on div "[PERSON_NAME] - Esa Mujer A Mi Me Gusta [PMusic]" at bounding box center [160, 111] width 87 height 4
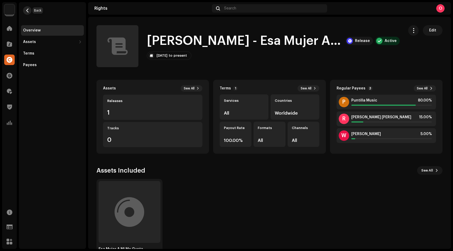
click at [28, 10] on span "button" at bounding box center [27, 10] width 4 height 4
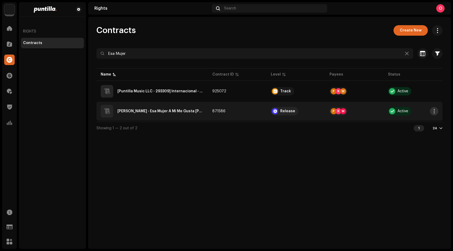
click at [435, 110] on span "button" at bounding box center [434, 111] width 4 height 4
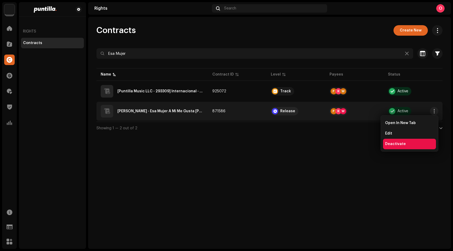
click at [395, 145] on span "Deactivate" at bounding box center [395, 144] width 21 height 4
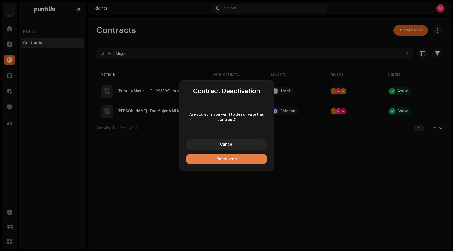
click at [231, 161] on span "Deactivate" at bounding box center [226, 159] width 21 height 4
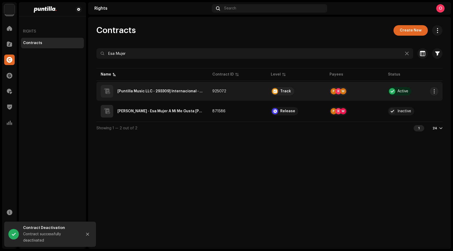
click at [172, 90] on QZEZZ2300562"] "[Puntilla Music LLC - 293309] Internacional - Esa Mujer A Mi Me Gusta - QZEZZ23…" at bounding box center [160, 91] width 87 height 4
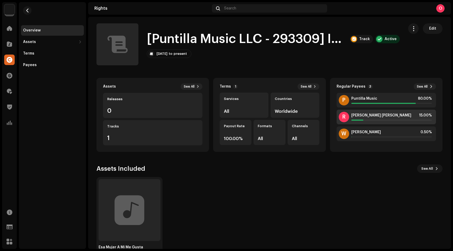
scroll to position [3, 0]
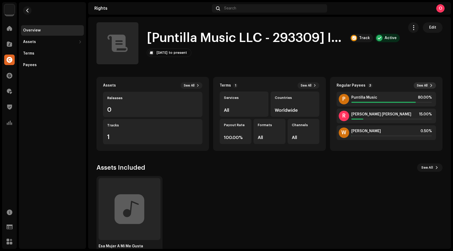
click at [423, 86] on span "See All" at bounding box center [422, 85] width 11 height 4
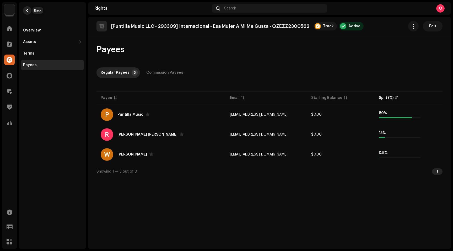
click at [30, 11] on button "button" at bounding box center [27, 10] width 8 height 8
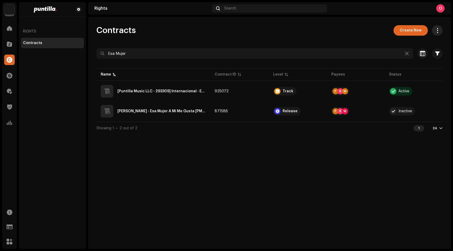
click at [436, 30] on span "button" at bounding box center [437, 30] width 5 height 4
click at [288, 28] on div "Contracts Create New" at bounding box center [269, 30] width 346 height 10
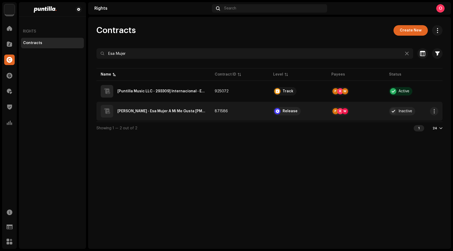
click at [175, 111] on div "[PERSON_NAME] - Esa Mujer A Mi Me Gusta [PMusic]" at bounding box center [161, 111] width 89 height 4
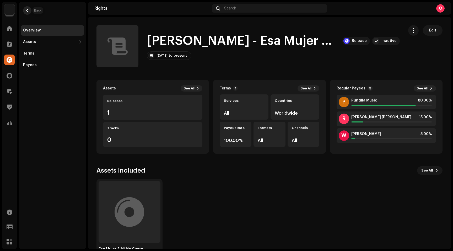
click at [27, 11] on span "button" at bounding box center [27, 10] width 4 height 4
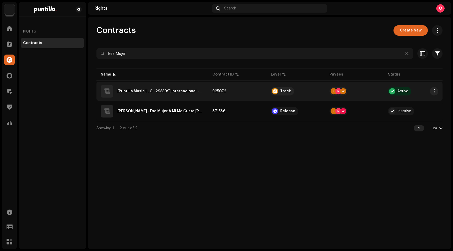
click at [181, 90] on QZEZZ2300562"] "[Puntilla Music LLC - 293309] Internacional - Esa Mujer A Mi Me Gusta - QZEZZ23…" at bounding box center [160, 91] width 87 height 4
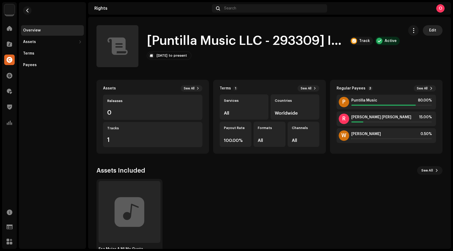
click at [429, 33] on span "Edit" at bounding box center [432, 30] width 7 height 10
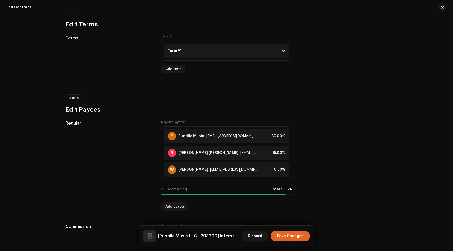
scroll to position [357, 0]
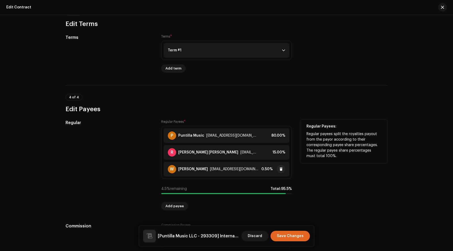
click at [226, 168] on div "[EMAIL_ADDRESS][DOMAIN_NAME]" at bounding box center [234, 169] width 49 height 4
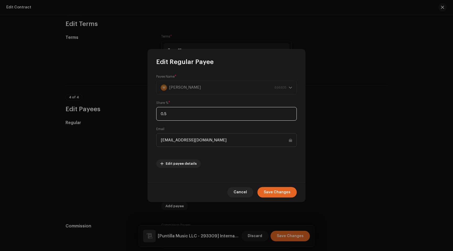
drag, startPoint x: 159, startPoint y: 113, endPoint x: 155, endPoint y: 112, distance: 3.8
click at [155, 112] on div "Payee Name * W [PERSON_NAME] 696835 Share % * 0.5 Email [EMAIL_ADDRESS][DOMAIN_…" at bounding box center [226, 124] width 157 height 116
type input "5"
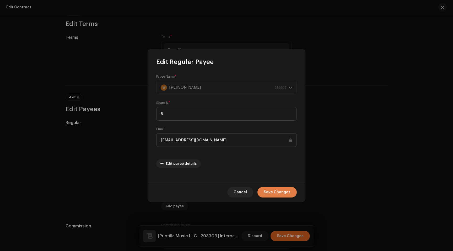
click at [283, 194] on span "Save Changes" at bounding box center [277, 192] width 27 height 10
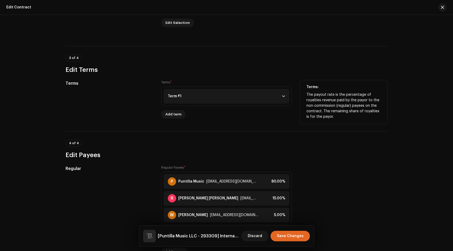
scroll to position [310, 0]
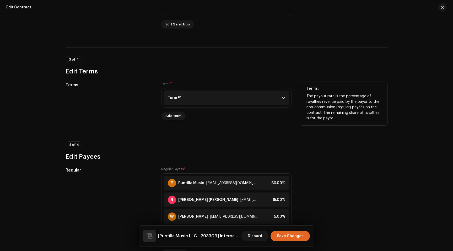
click at [235, 102] on p-accordion-header "Term #1" at bounding box center [227, 97] width 126 height 15
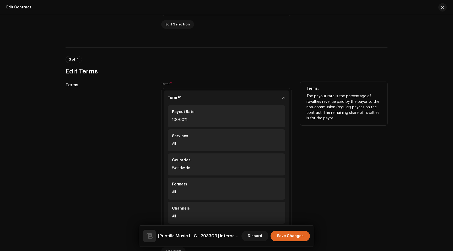
click at [235, 102] on p-accordion-header "Term #1" at bounding box center [227, 97] width 126 height 15
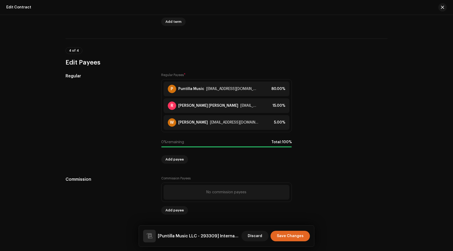
scroll to position [406, 0]
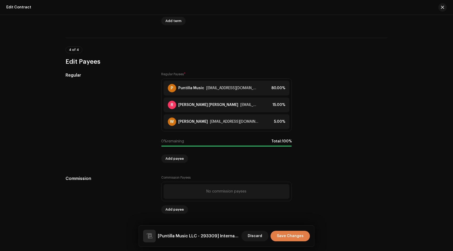
click at [293, 235] on span "Save Changes" at bounding box center [290, 236] width 27 height 10
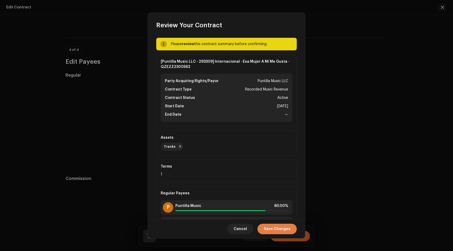
click at [279, 227] on span "Save Changes" at bounding box center [277, 229] width 27 height 10
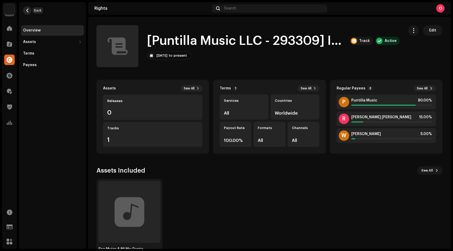
click at [29, 9] on span "button" at bounding box center [27, 10] width 4 height 4
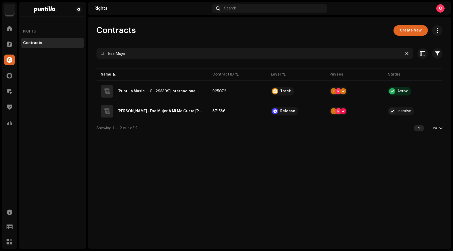
click at [406, 55] on icon at bounding box center [407, 53] width 4 height 4
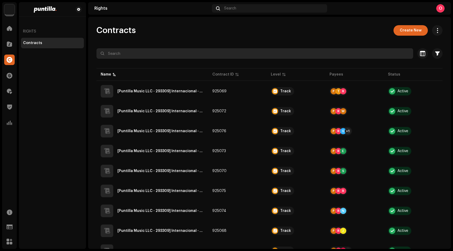
click at [127, 52] on input "text" at bounding box center [254, 53] width 317 height 10
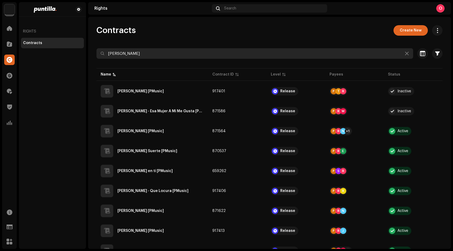
drag, startPoint x: 143, startPoint y: 55, endPoint x: 105, endPoint y: 50, distance: 38.6
click at [105, 50] on input "[PERSON_NAME]" at bounding box center [254, 53] width 317 height 10
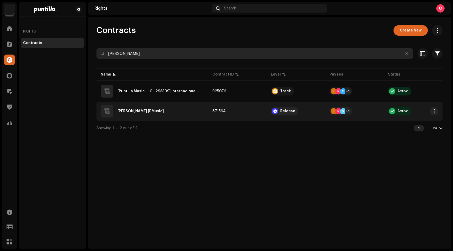
type input "[PERSON_NAME]"
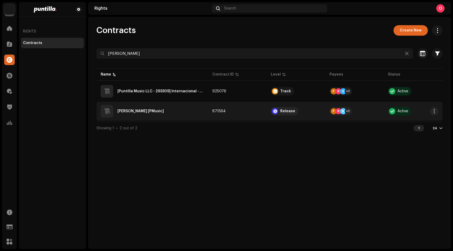
click at [151, 112] on div "[PERSON_NAME] [PMusic]" at bounding box center [140, 111] width 46 height 4
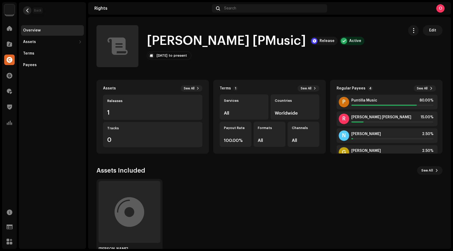
click at [26, 8] on button "button" at bounding box center [27, 10] width 8 height 8
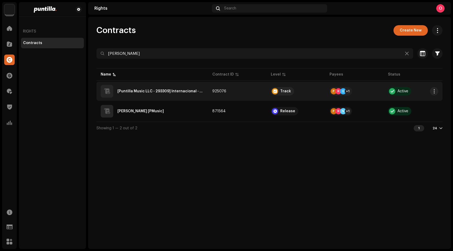
click at [162, 93] on QZEZZ2400094"] "[Puntilla Music LLC - 293309] Internacional - [PERSON_NAME] - QZEZZ2400094" at bounding box center [160, 91] width 87 height 4
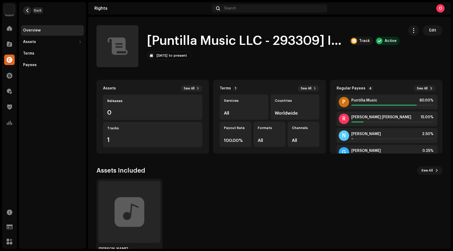
click at [26, 12] on span "button" at bounding box center [27, 10] width 4 height 4
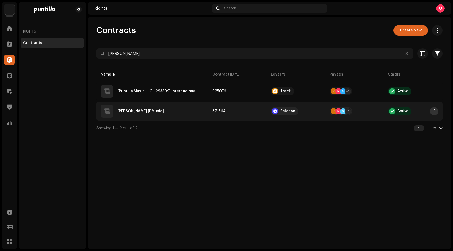
click at [435, 112] on span "button" at bounding box center [434, 111] width 4 height 4
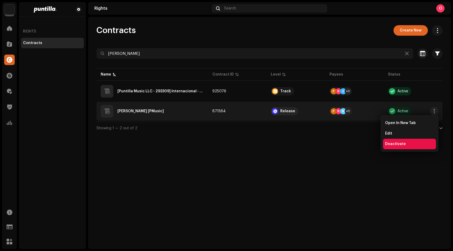
click at [399, 146] on div "Deactivate" at bounding box center [409, 144] width 53 height 10
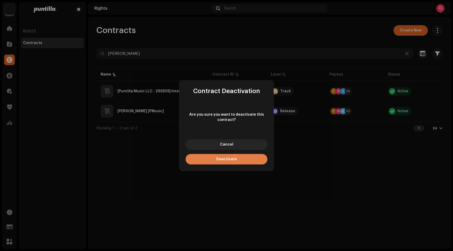
click at [232, 160] on span "Deactivate" at bounding box center [226, 159] width 21 height 4
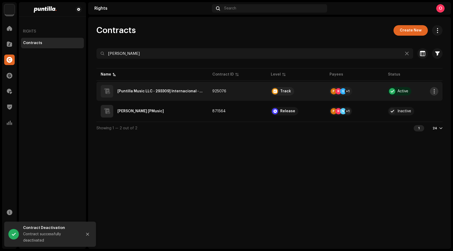
click at [435, 90] on span "button" at bounding box center [434, 91] width 4 height 4
click at [394, 111] on div "Edit" at bounding box center [409, 113] width 53 height 10
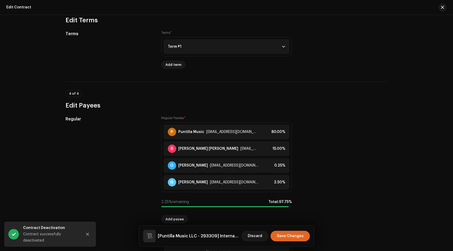
scroll to position [423, 0]
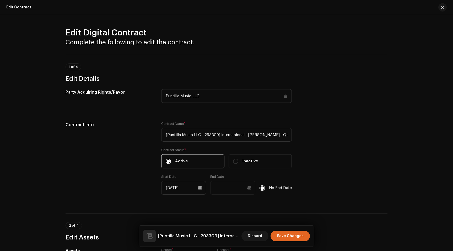
scroll to position [423, 0]
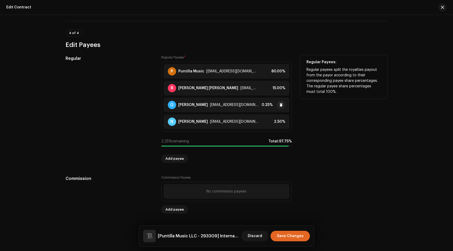
click at [260, 103] on div "G [PERSON_NAME] [EMAIL_ADDRESS][DOMAIN_NAME] 0.25%" at bounding box center [227, 105] width 126 height 15
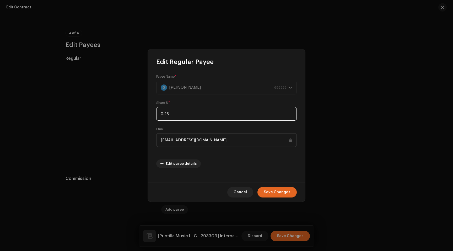
drag, startPoint x: 175, startPoint y: 113, endPoint x: 150, endPoint y: 113, distance: 24.9
click at [150, 113] on div "Payee Name * [PERSON_NAME] 696826 Share % * 0.25 Email [EMAIL_ADDRESS][DOMAIN_N…" at bounding box center [226, 124] width 157 height 116
type input "2.5"
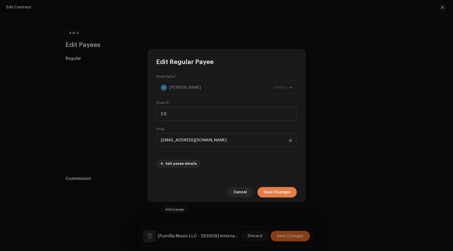
click at [284, 195] on span "Save Changes" at bounding box center [277, 192] width 27 height 10
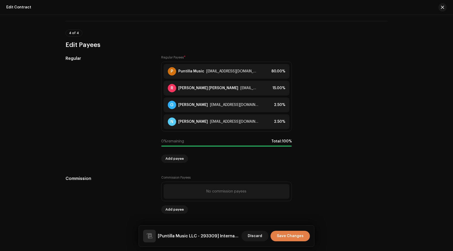
click at [291, 237] on span "Save Changes" at bounding box center [290, 236] width 27 height 10
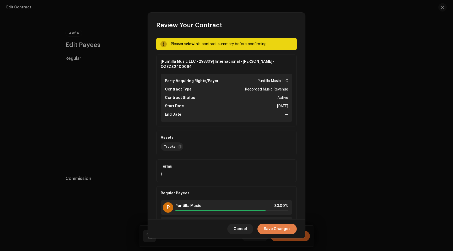
click at [282, 229] on span "Save Changes" at bounding box center [277, 229] width 27 height 10
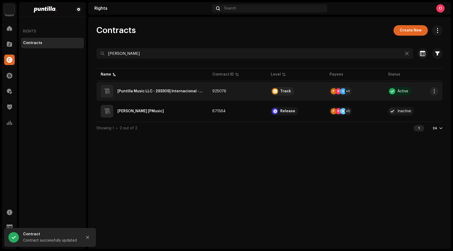
click at [185, 92] on QZEZZ2400094"] "[Puntilla Music LLC - 293309] Internacional - [PERSON_NAME] - QZEZZ2400094" at bounding box center [160, 91] width 87 height 4
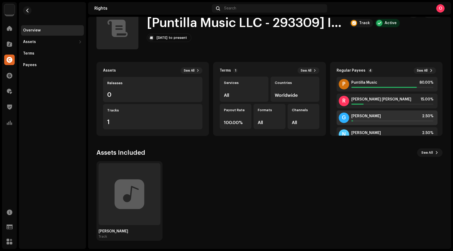
scroll to position [13, 0]
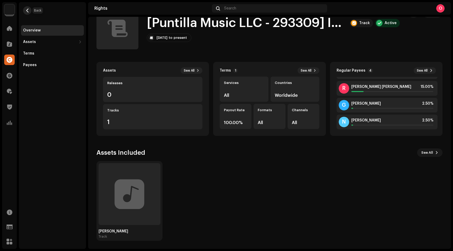
click at [27, 11] on span "button" at bounding box center [27, 10] width 4 height 4
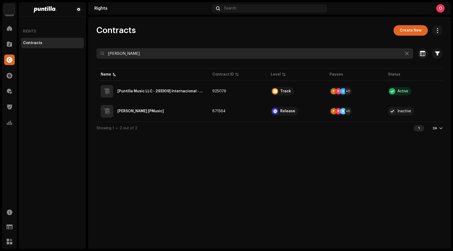
drag, startPoint x: 130, startPoint y: 53, endPoint x: 95, endPoint y: 52, distance: 34.4
click at [95, 52] on div "Contracts Create New leila Selected 0 Select all Options Filters Contract Level…" at bounding box center [269, 79] width 363 height 109
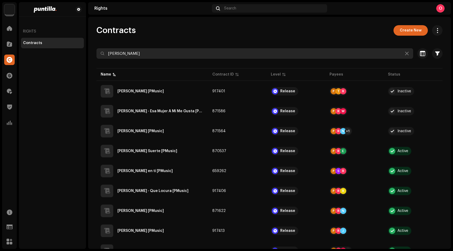
drag, startPoint x: 138, startPoint y: 55, endPoint x: 91, endPoint y: 51, distance: 47.4
click at [91, 51] on div "Contracts Create New Roniel Selected 0 Select all Options Filters Contract Leve…" at bounding box center [269, 149] width 363 height 249
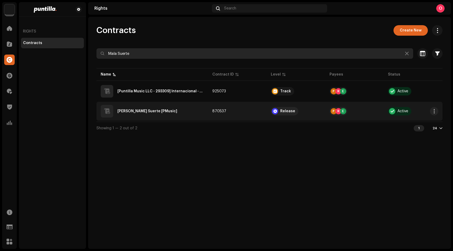
type input "Mala Suerte"
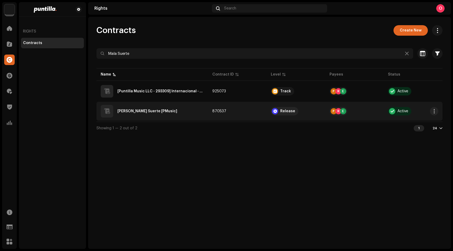
click at [146, 111] on div "[PERSON_NAME] Suerte [PMusic]" at bounding box center [147, 111] width 60 height 4
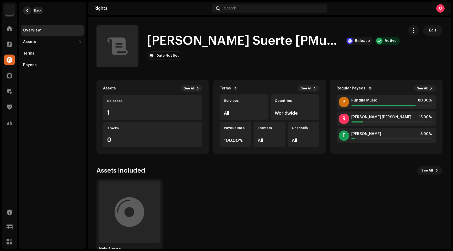
click at [26, 11] on span "button" at bounding box center [27, 10] width 4 height 4
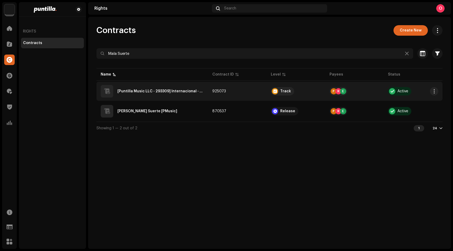
click at [169, 89] on div "[Puntilla Music LLC - 293309] Internacional - Mala Suerte - QZEZZ2400177" at bounding box center [152, 91] width 103 height 13
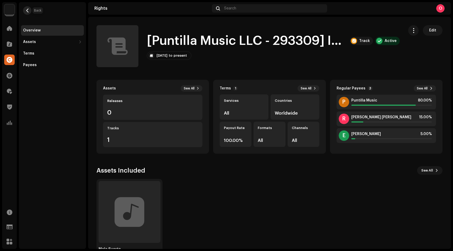
click at [26, 9] on span "button" at bounding box center [27, 10] width 4 height 4
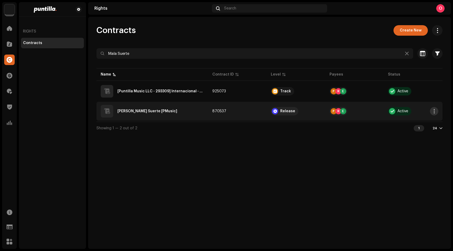
click at [433, 112] on span "button" at bounding box center [434, 111] width 4 height 4
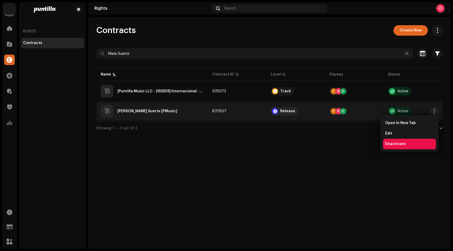
click at [403, 144] on span "Deactivate" at bounding box center [395, 144] width 21 height 4
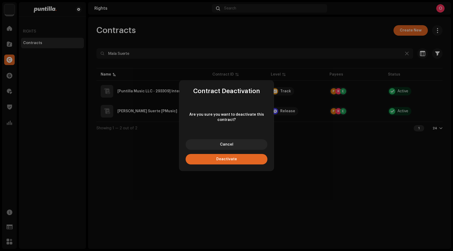
drag, startPoint x: 232, startPoint y: 160, endPoint x: 236, endPoint y: 160, distance: 4.7
click at [232, 160] on span "Deactivate" at bounding box center [226, 159] width 21 height 4
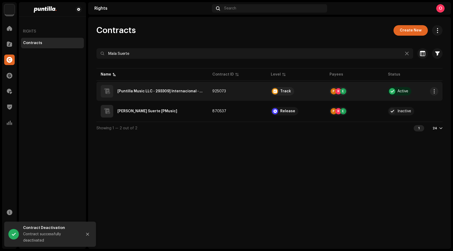
click at [177, 91] on QZEZZ2400177"] "[Puntilla Music LLC - 293309] Internacional - Mala Suerte - QZEZZ2400177" at bounding box center [160, 91] width 87 height 4
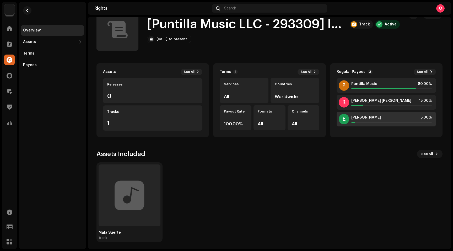
scroll to position [18, 0]
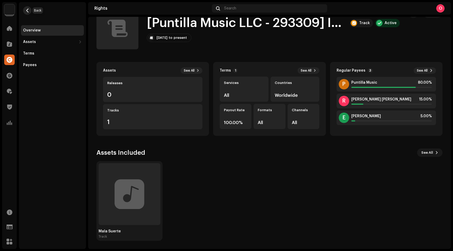
click at [27, 9] on span "button" at bounding box center [27, 10] width 4 height 4
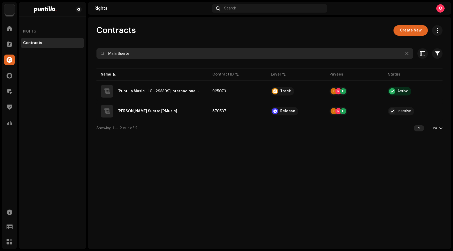
drag, startPoint x: 146, startPoint y: 53, endPoint x: 106, endPoint y: 51, distance: 40.4
click at [106, 51] on input "Mala Suerte" at bounding box center [254, 53] width 317 height 10
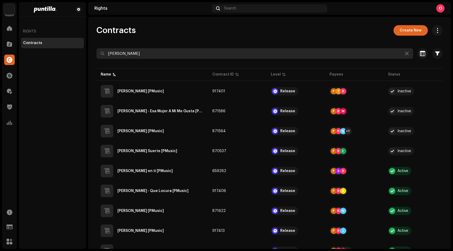
drag, startPoint x: 139, startPoint y: 54, endPoint x: 102, endPoint y: 51, distance: 37.3
click at [102, 51] on div "[PERSON_NAME]" at bounding box center [254, 53] width 317 height 10
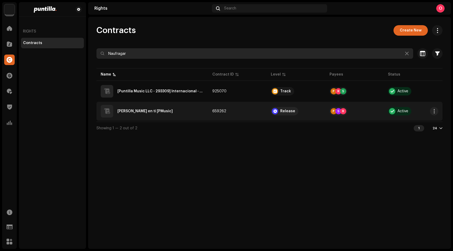
type input "Naufragar"
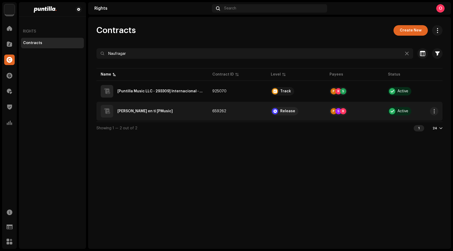
click at [160, 114] on div "[PERSON_NAME] en ti [PMusic]" at bounding box center [152, 111] width 103 height 13
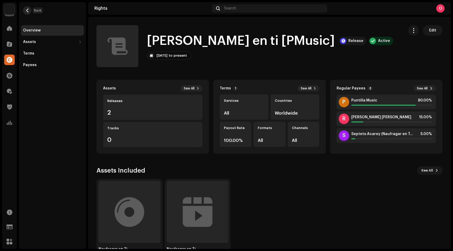
click at [27, 9] on span "button" at bounding box center [27, 10] width 4 height 4
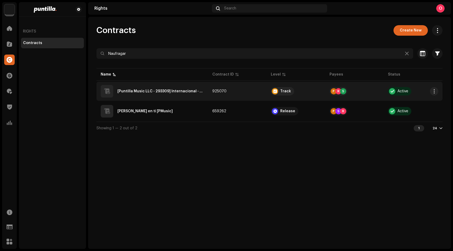
click at [161, 90] on QZEZZ2300354"] "[Puntilla Music LLC - 293309] Internacional - Naufragar en Ti - QZEZZ2300354" at bounding box center [160, 91] width 87 height 4
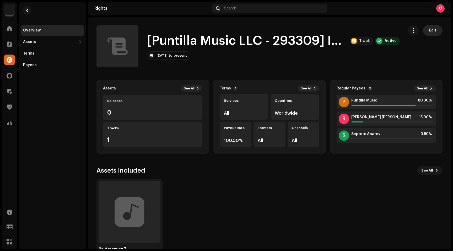
click at [429, 28] on span "Edit" at bounding box center [432, 30] width 7 height 10
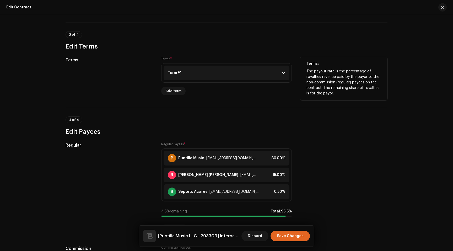
scroll to position [406, 0]
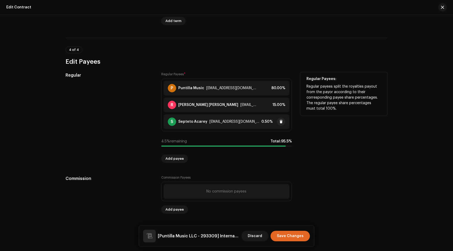
click at [224, 122] on div "[EMAIL_ADDRESS][DOMAIN_NAME]" at bounding box center [234, 122] width 50 height 4
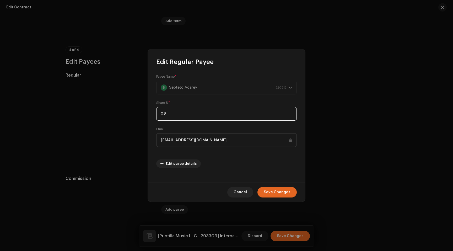
drag, startPoint x: 176, startPoint y: 116, endPoint x: 149, endPoint y: 114, distance: 26.6
click at [149, 114] on div "Payee Name * S Septeto Acarey 720315 Share % * 0.5 Email septetoacarey@gmail.co…" at bounding box center [226, 124] width 157 height 116
type input "5"
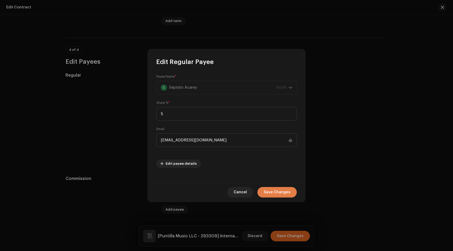
click at [286, 191] on span "Save Changes" at bounding box center [277, 192] width 27 height 10
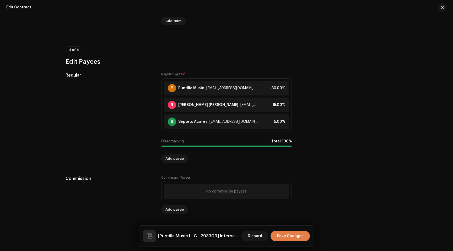
click at [299, 237] on span "Save Changes" at bounding box center [290, 236] width 27 height 10
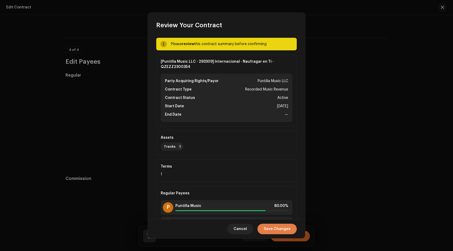
click at [277, 228] on span "Save Changes" at bounding box center [277, 229] width 27 height 10
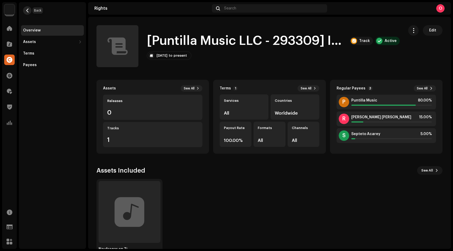
click at [29, 10] on button "button" at bounding box center [27, 10] width 8 height 8
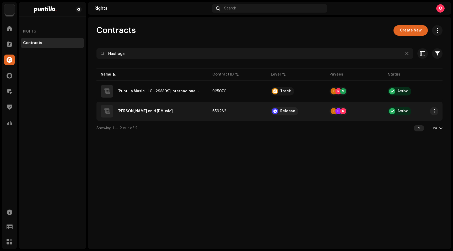
click at [173, 112] on div "[PERSON_NAME] en ti [PMusic]" at bounding box center [144, 111] width 55 height 4
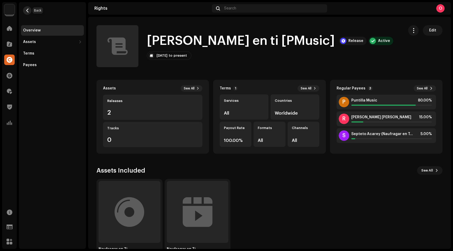
click at [29, 9] on span "button" at bounding box center [27, 10] width 4 height 4
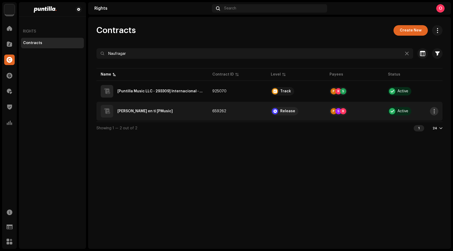
click at [435, 112] on span "button" at bounding box center [434, 111] width 4 height 4
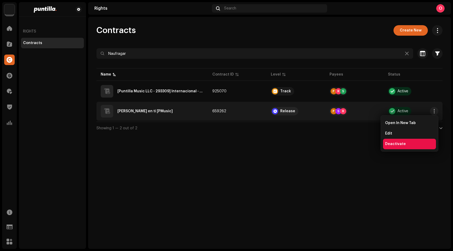
click at [403, 144] on span "Deactivate" at bounding box center [395, 144] width 21 height 4
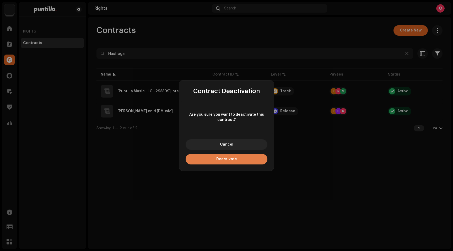
click at [239, 162] on button "Deactivate" at bounding box center [227, 159] width 82 height 10
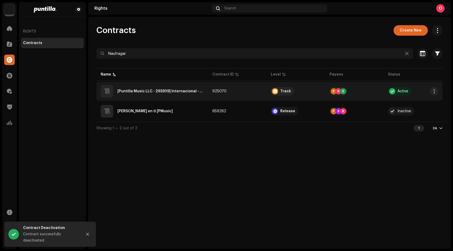
click at [165, 91] on QZEZZ2300354"] "[Puntilla Music LLC - 293309] Internacional - Naufragar en Ti - QZEZZ2300354" at bounding box center [160, 91] width 87 height 4
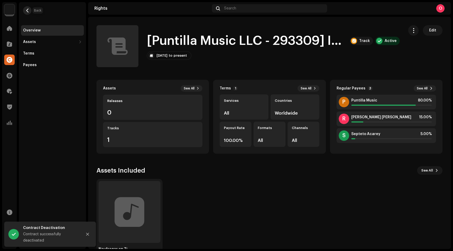
click at [26, 12] on span "button" at bounding box center [27, 10] width 4 height 4
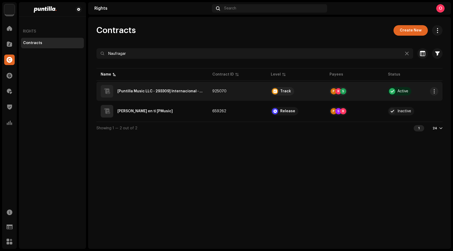
click at [147, 92] on QZEZZ2300354"] "[Puntilla Music LLC - 293309] Internacional - Naufragar en Ti - QZEZZ2300354" at bounding box center [160, 91] width 87 height 4
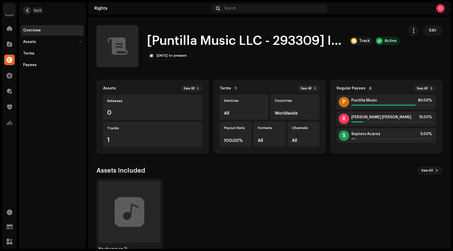
click at [26, 9] on span "button" at bounding box center [27, 10] width 4 height 4
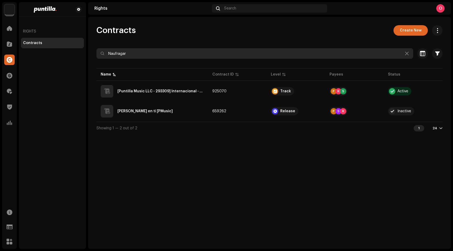
drag, startPoint x: 134, startPoint y: 54, endPoint x: 95, endPoint y: 44, distance: 40.1
click at [95, 44] on div "Contracts Create New Naufragar Selected 0 Select all Options Filters Contract L…" at bounding box center [269, 79] width 363 height 109
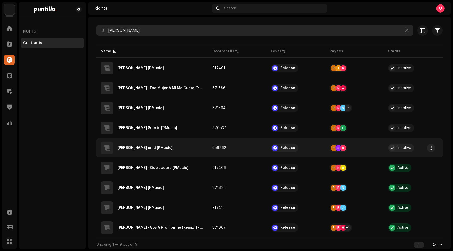
scroll to position [25, 0]
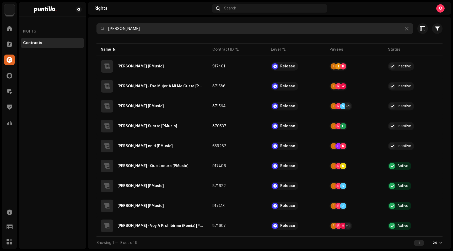
drag, startPoint x: 131, startPoint y: 30, endPoint x: 106, endPoint y: 27, distance: 24.7
click at [106, 27] on input "[PERSON_NAME]" at bounding box center [254, 28] width 317 height 10
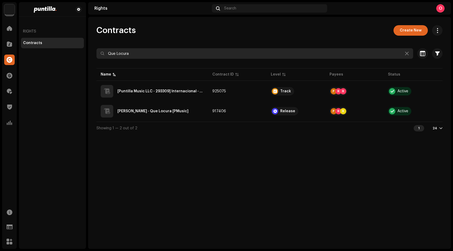
type input "Que Locura"
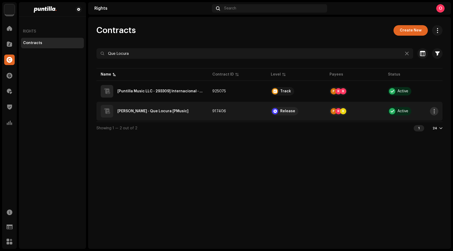
click at [437, 111] on button "button" at bounding box center [434, 111] width 8 height 8
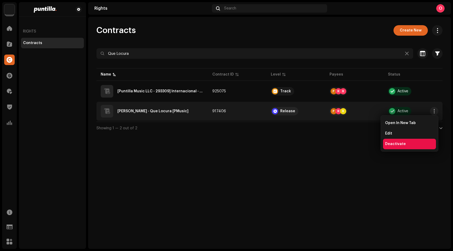
click at [401, 144] on span "Deactivate" at bounding box center [395, 144] width 21 height 4
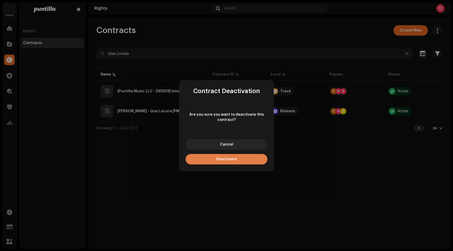
click at [237, 162] on button "Deactivate" at bounding box center [227, 159] width 82 height 10
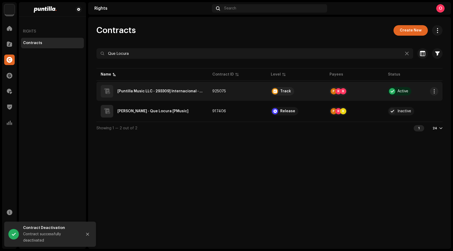
click at [177, 90] on QZEZZ2400361"] "[Puntilla Music LLC - 293309] Internacional - Que Locura - QZEZZ2400361" at bounding box center [160, 91] width 87 height 4
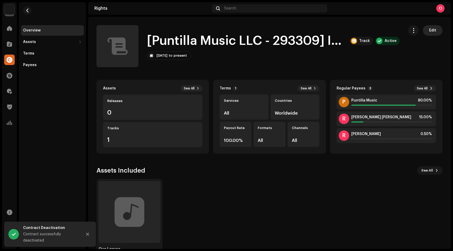
click at [430, 32] on span "Edit" at bounding box center [432, 30] width 7 height 10
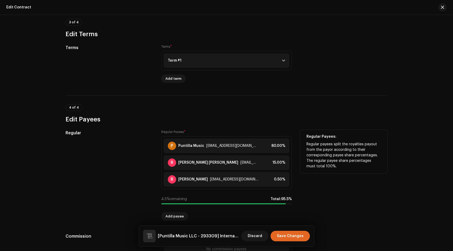
scroll to position [351, 0]
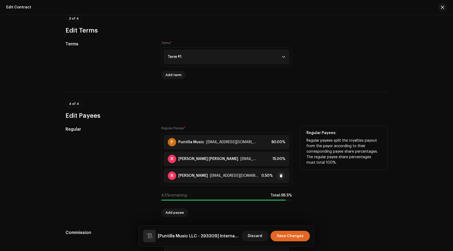
click at [225, 178] on div "[EMAIL_ADDRESS][DOMAIN_NAME]" at bounding box center [234, 176] width 49 height 4
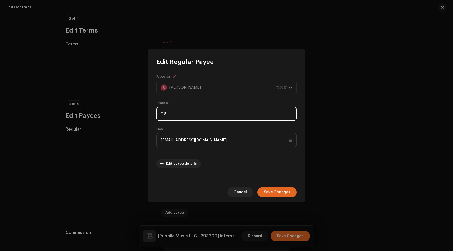
drag, startPoint x: 174, startPoint y: 112, endPoint x: 152, endPoint y: 110, distance: 22.4
click at [152, 110] on div "Payee Name * R Ronald Borjas 720317 Share % * 0.5 Email ronaldborjas@gmail.com …" at bounding box center [226, 124] width 157 height 116
type input "5"
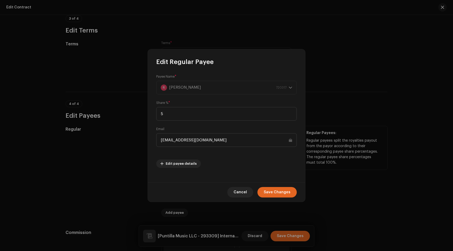
click at [280, 193] on span "Save Changes" at bounding box center [277, 192] width 27 height 10
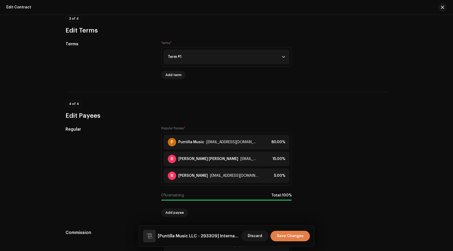
click at [293, 237] on span "Save Changes" at bounding box center [290, 236] width 27 height 10
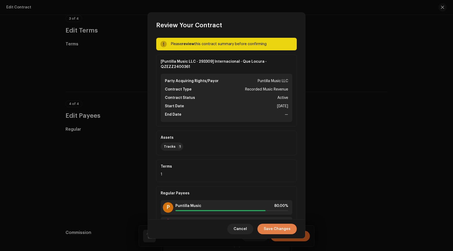
click at [277, 229] on span "Save Changes" at bounding box center [277, 229] width 27 height 10
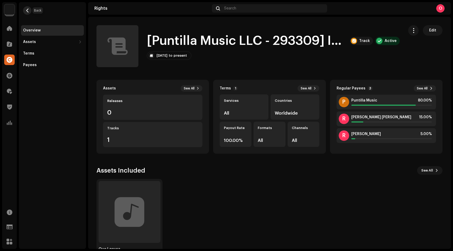
click at [29, 10] on button "button" at bounding box center [27, 10] width 8 height 8
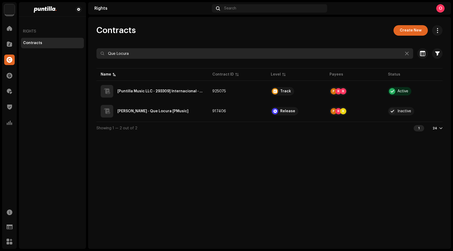
drag, startPoint x: 125, startPoint y: 53, endPoint x: 86, endPoint y: 51, distance: 39.1
click at [86, 51] on div "Puntilla Music LLC Home Catalog Rights Finance Royalties Trust & Safety Analyti…" at bounding box center [226, 125] width 453 height 251
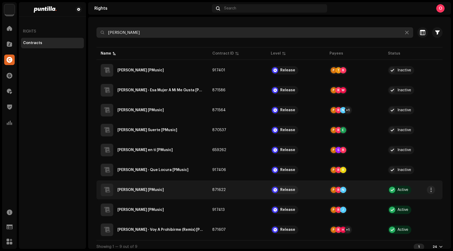
scroll to position [25, 0]
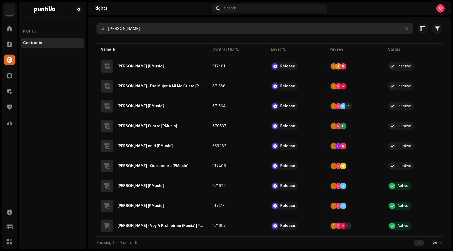
drag, startPoint x: 134, startPoint y: 28, endPoint x: 97, endPoint y: 24, distance: 36.9
click at [97, 24] on input "[PERSON_NAME]" at bounding box center [254, 28] width 317 height 10
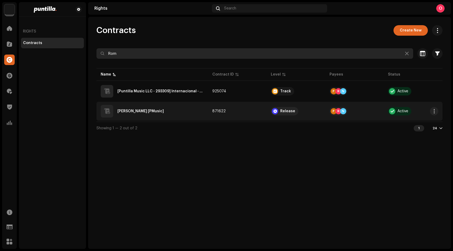
type input "Rom"
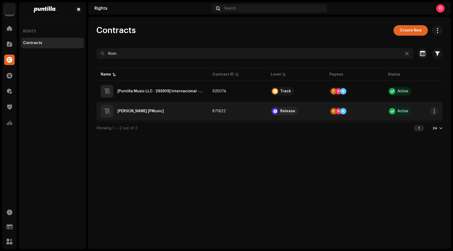
click at [155, 113] on div "[PERSON_NAME] [PMusic]" at bounding box center [152, 111] width 103 height 13
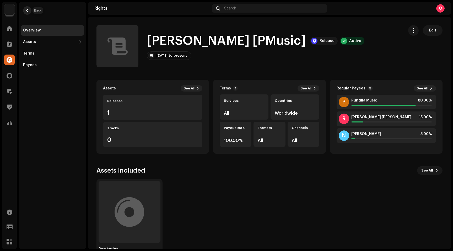
click at [29, 11] on button "button" at bounding box center [27, 10] width 8 height 8
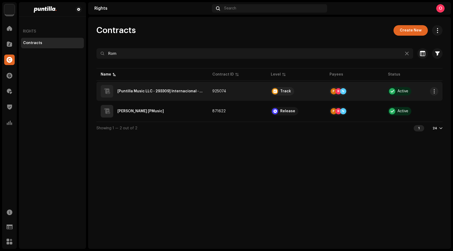
click at [175, 89] on div "[Puntilla Music LLC - 293309] Internacional - Romántica - QZEZZ2300044" at bounding box center [152, 91] width 103 height 13
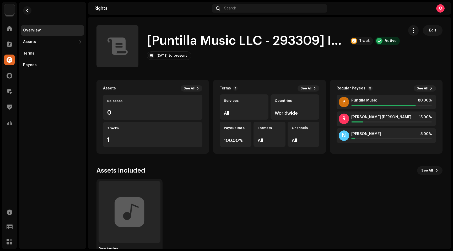
scroll to position [18, 0]
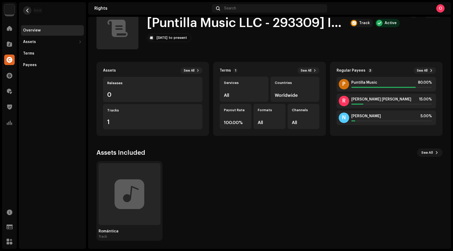
click at [28, 7] on button "button" at bounding box center [27, 10] width 8 height 8
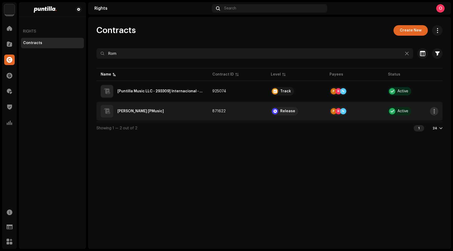
click at [436, 112] on button "button" at bounding box center [434, 111] width 8 height 8
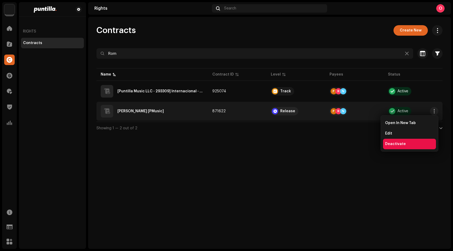
click at [397, 144] on span "Deactivate" at bounding box center [395, 144] width 21 height 4
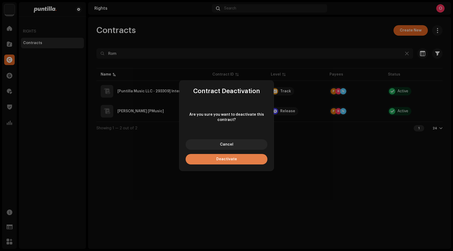
click at [235, 161] on button "Deactivate" at bounding box center [227, 159] width 82 height 10
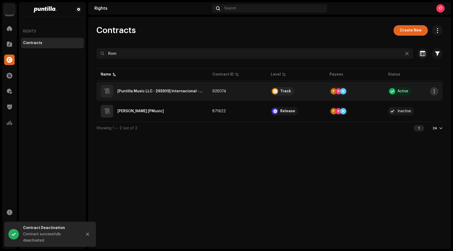
click at [434, 90] on span "button" at bounding box center [434, 91] width 4 height 4
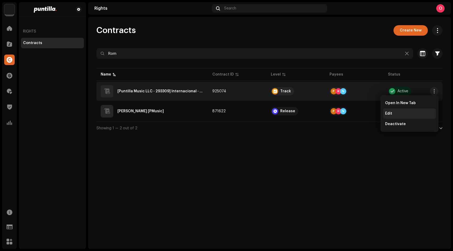
click at [398, 115] on div "Edit" at bounding box center [409, 113] width 49 height 4
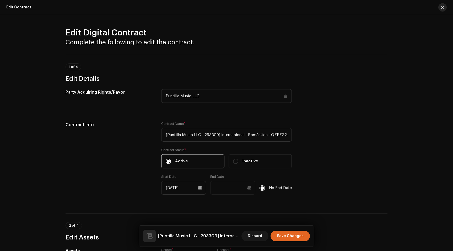
click at [443, 7] on span "button" at bounding box center [442, 7] width 3 height 4
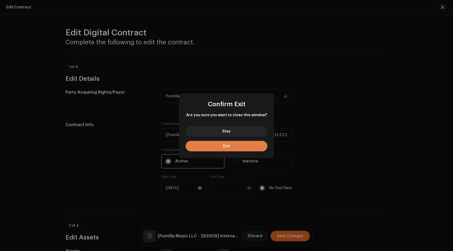
click at [221, 148] on button "Exit" at bounding box center [227, 146] width 82 height 10
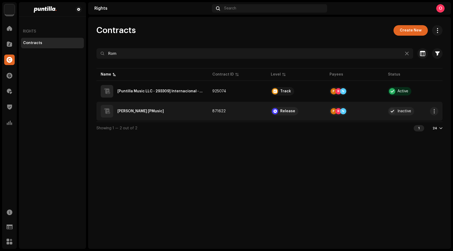
click at [134, 111] on div "[PERSON_NAME] [PMusic]" at bounding box center [140, 111] width 46 height 4
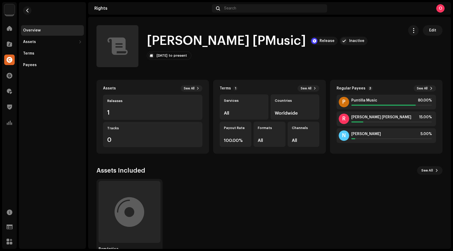
scroll to position [18, 0]
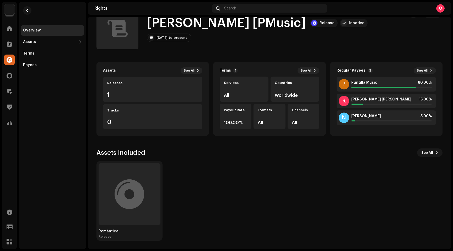
click at [359, 179] on div "Romántica Release" at bounding box center [268, 201] width 346 height 80
click at [29, 12] on button "button" at bounding box center [27, 10] width 8 height 8
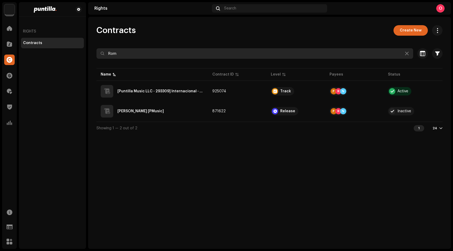
drag, startPoint x: 139, startPoint y: 55, endPoint x: 105, endPoint y: 50, distance: 34.4
click at [105, 50] on input "Rom" at bounding box center [254, 53] width 317 height 10
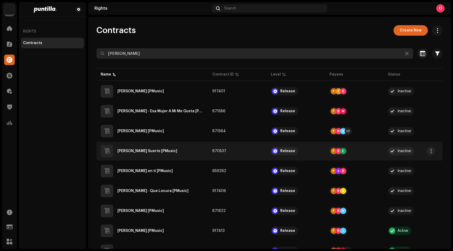
scroll to position [25, 0]
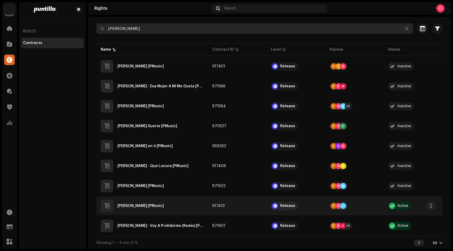
type input "[PERSON_NAME]"
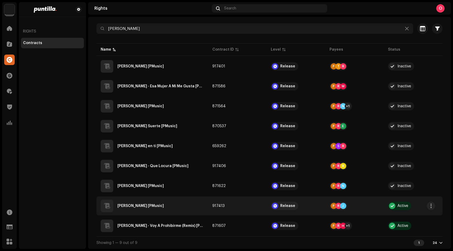
click at [146, 204] on div "[PERSON_NAME] [PMusic]" at bounding box center [140, 206] width 46 height 4
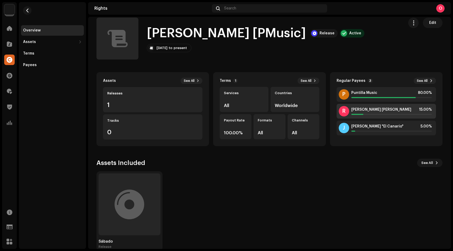
scroll to position [18, 0]
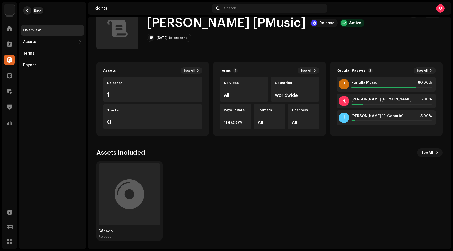
click at [28, 11] on span "button" at bounding box center [27, 10] width 4 height 4
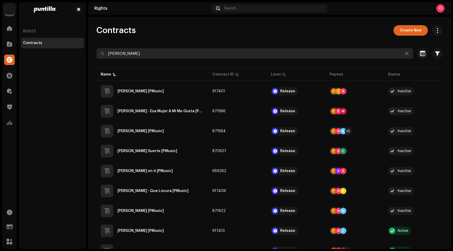
drag, startPoint x: 142, startPoint y: 56, endPoint x: 99, endPoint y: 53, distance: 43.6
click at [99, 53] on input "[PERSON_NAME]" at bounding box center [254, 53] width 317 height 10
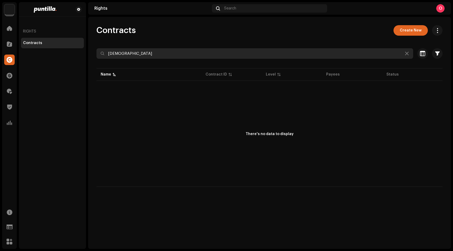
type input "S"
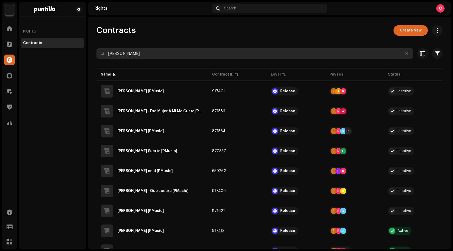
drag, startPoint x: 126, startPoint y: 55, endPoint x: 90, endPoint y: 52, distance: 36.3
click at [90, 52] on div "Contracts Create New Roniel Selected 0 Select all Options Filters Contract Leve…" at bounding box center [269, 149] width 363 height 249
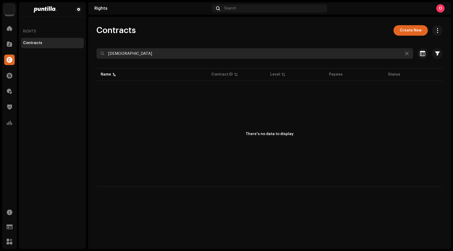
type input "S"
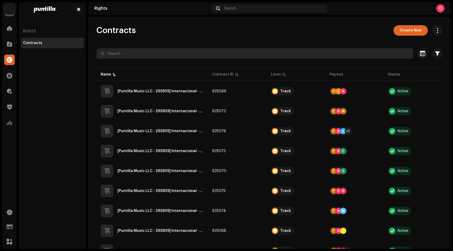
click at [126, 55] on input "text" at bounding box center [254, 53] width 317 height 10
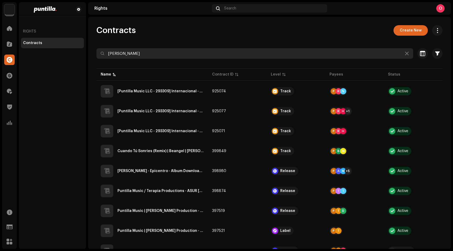
type input "[PERSON_NAME]"
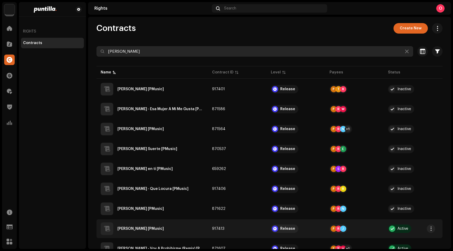
scroll to position [27, 0]
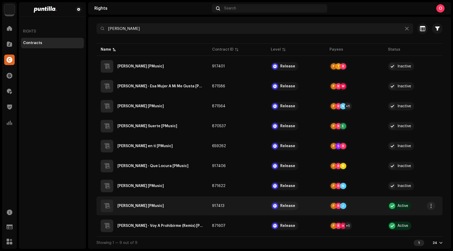
click at [137, 204] on div "[PERSON_NAME] [PMusic]" at bounding box center [140, 206] width 46 height 4
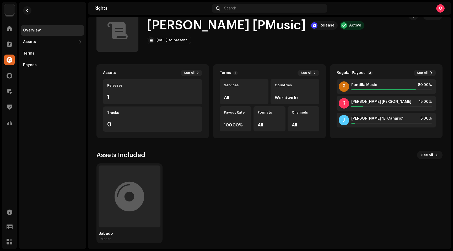
scroll to position [18, 0]
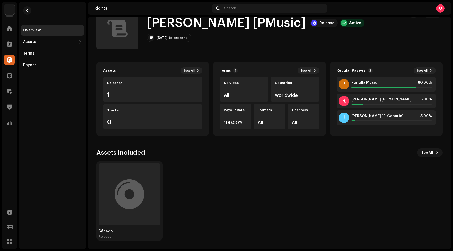
click at [264, 24] on h1 "[PERSON_NAME] [PMusic]" at bounding box center [226, 23] width 159 height 17
copy h1 "Sábado"
click at [26, 10] on span "button" at bounding box center [27, 10] width 4 height 4
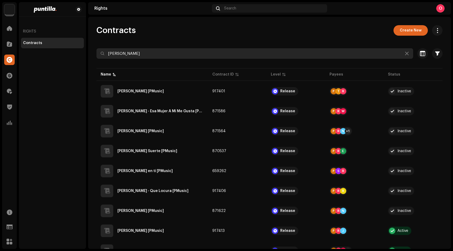
click at [143, 55] on input "[PERSON_NAME]" at bounding box center [254, 53] width 317 height 10
paste input "Sábado"
type input "Sábado"
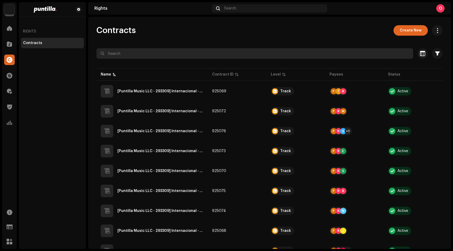
click at [153, 57] on input "text" at bounding box center [254, 53] width 317 height 10
paste input "Voy A Prohibirme"
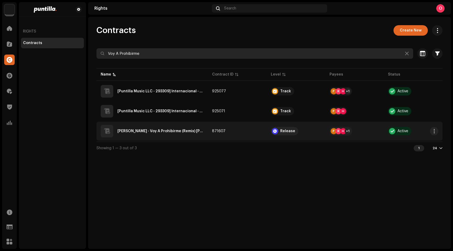
type input "Voy A Prohibirme"
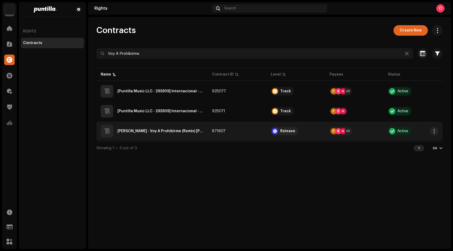
click at [163, 132] on div "[PERSON_NAME] - Voy A Prohibirme (Remix) [PMusic]" at bounding box center [160, 131] width 86 height 4
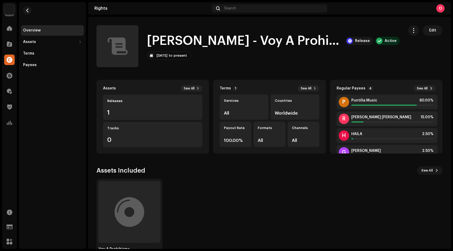
scroll to position [18, 0]
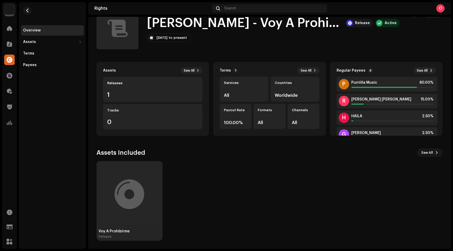
click at [141, 194] on div at bounding box center [130, 194] width 30 height 0
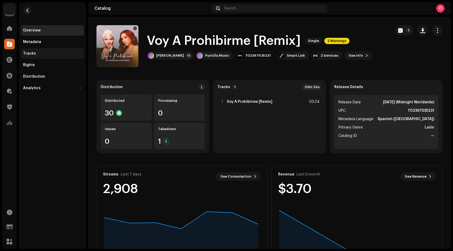
click at [36, 53] on div "Tracks" at bounding box center [52, 53] width 59 height 4
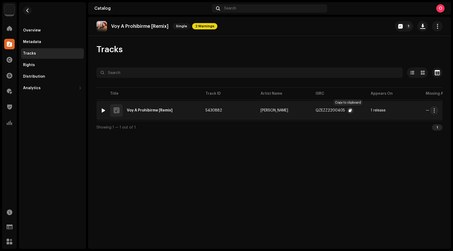
click at [349, 111] on span "button" at bounding box center [350, 110] width 3 height 4
click at [216, 182] on div "Voy A Prohibirme [Remix] Single 2 Warnings 1 Tracks Selected 0 Options Filters …" at bounding box center [269, 133] width 363 height 232
click at [8, 59] on span at bounding box center [10, 60] width 6 height 4
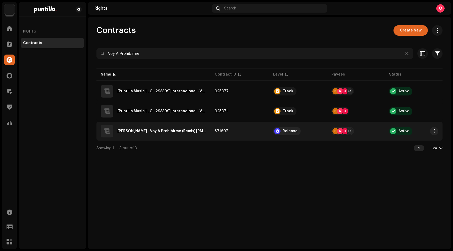
click at [172, 130] on div "[PERSON_NAME] - Voy A Prohibirme (Remix) [PMusic]" at bounding box center [161, 131] width 89 height 4
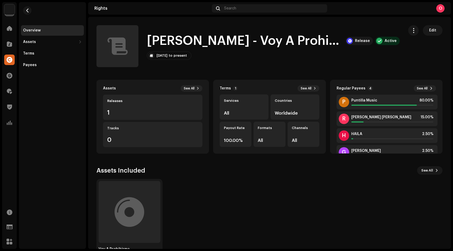
click at [323, 198] on div "Voy A Prohibirme Release" at bounding box center [268, 219] width 346 height 80
click at [28, 10] on span "button" at bounding box center [27, 10] width 4 height 4
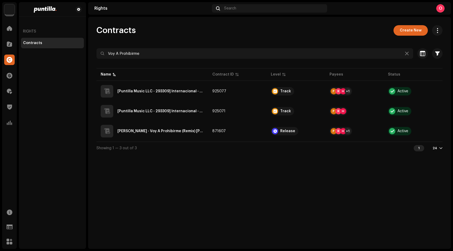
click at [335, 190] on div "Contracts Create New Voy A Prohibirme Selected 0 Select all Options Filters Con…" at bounding box center [269, 133] width 363 height 232
click at [313, 191] on div "Contracts Create New Voy A Prohibirme Selected 0 Select all Options Filters Con…" at bounding box center [269, 133] width 363 height 232
click at [8, 30] on span at bounding box center [9, 28] width 5 height 4
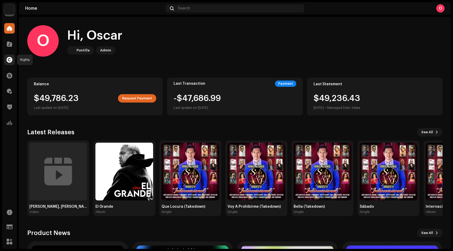
click at [9, 61] on span at bounding box center [10, 60] width 6 height 4
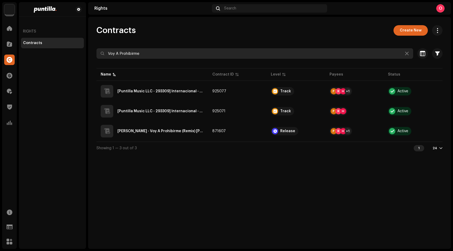
click at [156, 55] on input "Voy A Prohibirme" at bounding box center [254, 53] width 317 height 10
drag, startPoint x: 167, startPoint y: 53, endPoint x: 98, endPoint y: 49, distance: 68.8
click at [98, 49] on input "Voy A Prohibirme" at bounding box center [254, 53] width 317 height 10
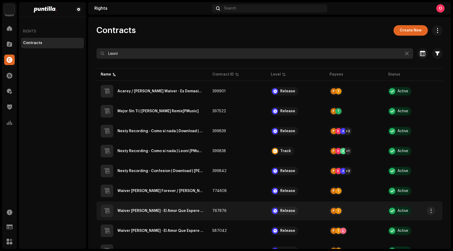
scroll to position [25, 0]
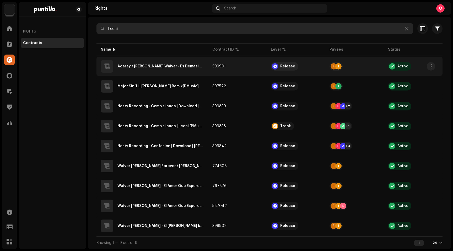
type input "Leoni"
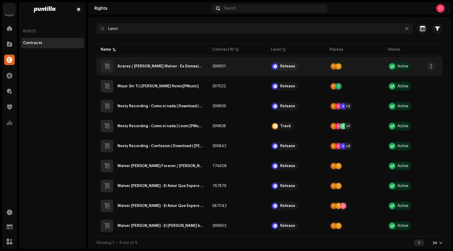
click at [163, 65] on div "Acarey / [PERSON_NAME] Waiver - Es Demasiado Tarde [PMusic]" at bounding box center [160, 67] width 87 height 4
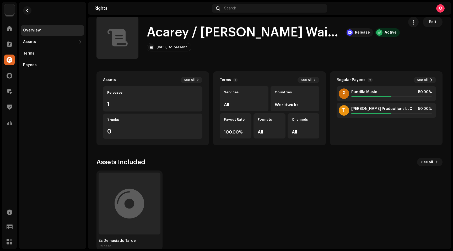
scroll to position [18, 0]
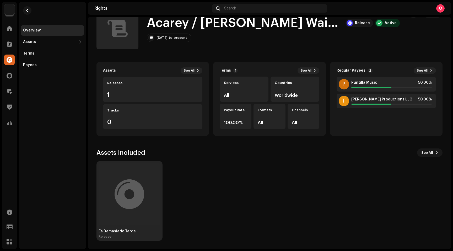
click at [146, 188] on div at bounding box center [130, 194] width 62 height 62
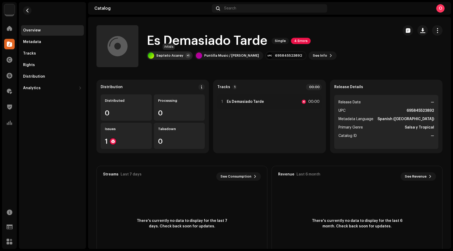
click at [170, 55] on div "Septeto Acarey" at bounding box center [169, 55] width 27 height 4
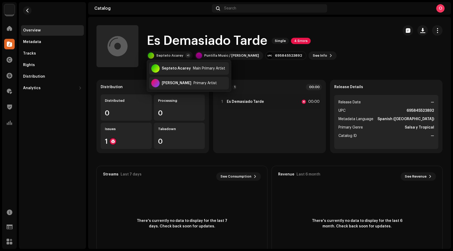
click at [361, 50] on div "Es Demasiado Tarde Single 4 Errors Septeto Acarey +1 Puntilla Music / Leoni Tor…" at bounding box center [245, 46] width 298 height 42
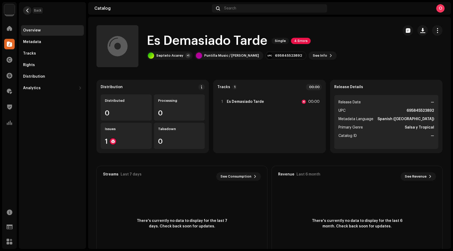
click at [30, 10] on button "button" at bounding box center [27, 10] width 8 height 8
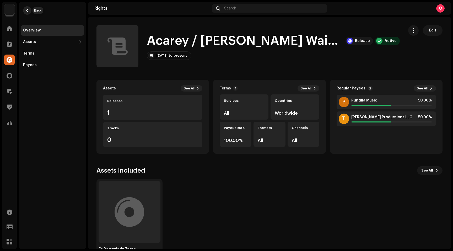
click at [30, 10] on button "button" at bounding box center [27, 10] width 8 height 8
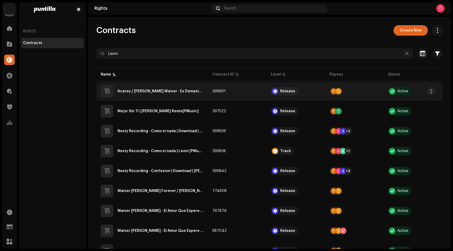
click at [168, 90] on div "Acarey / [PERSON_NAME] Waiver - Es Demasiado Tarde [PMusic]" at bounding box center [160, 91] width 87 height 4
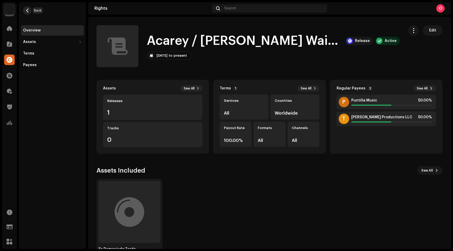
click at [26, 10] on span "button" at bounding box center [27, 10] width 4 height 4
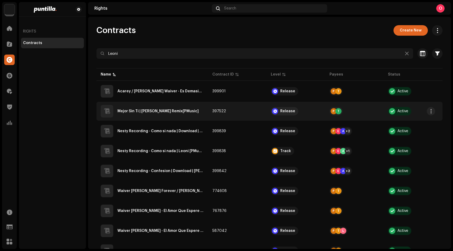
click at [166, 113] on div "Mejor Sin Ti | [PERSON_NAME] Remix[PMusic]" at bounding box center [152, 111] width 103 height 13
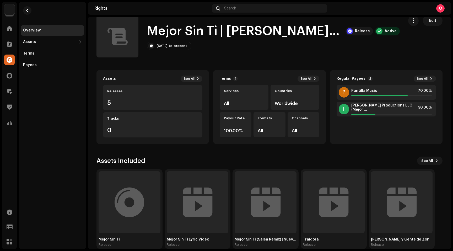
scroll to position [18, 0]
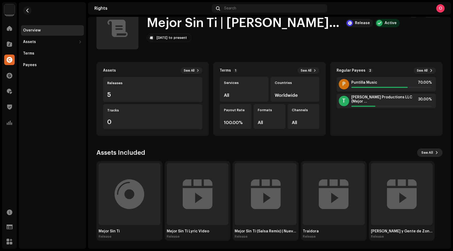
click at [421, 151] on span "See All" at bounding box center [427, 152] width 12 height 10
